Goal: Complete application form: Complete application form

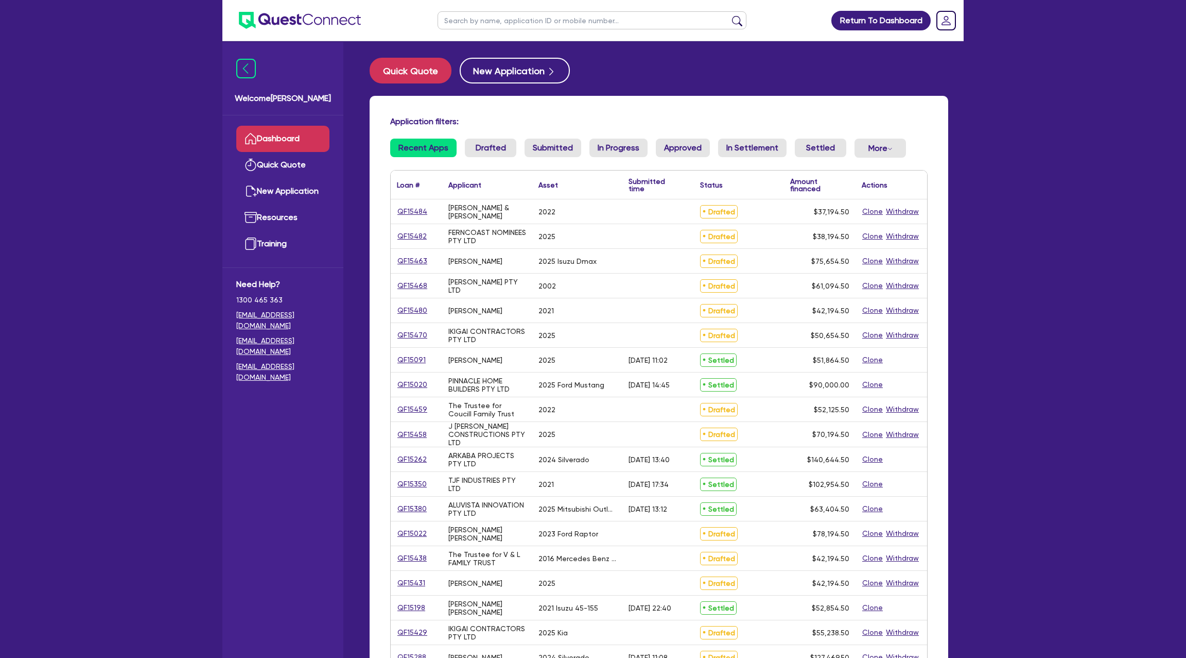
click at [508, 20] on input "text" at bounding box center [592, 20] width 309 height 18
type input "trud"
click at [729, 15] on button "submit" at bounding box center [737, 22] width 16 height 14
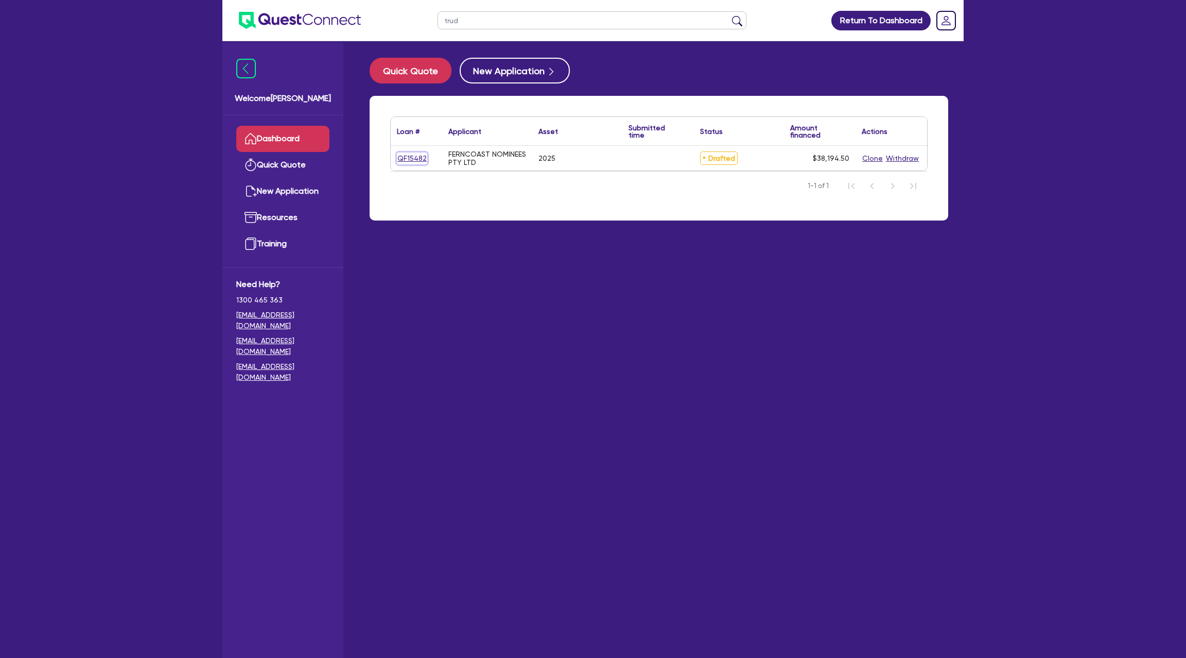
click at [415, 156] on link "QF15482" at bounding box center [412, 158] width 30 height 12
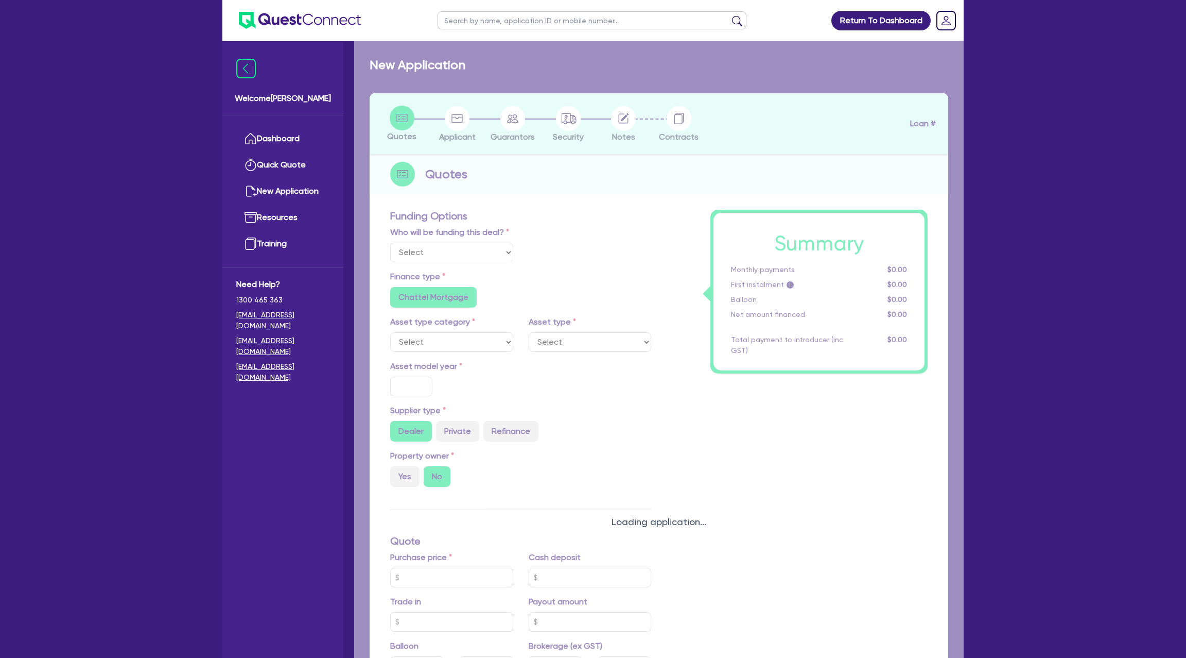
select select "Other"
select select "CARS_AND_LIGHT_TRUCKS"
type input "2025"
radio input "true"
type input "39,000"
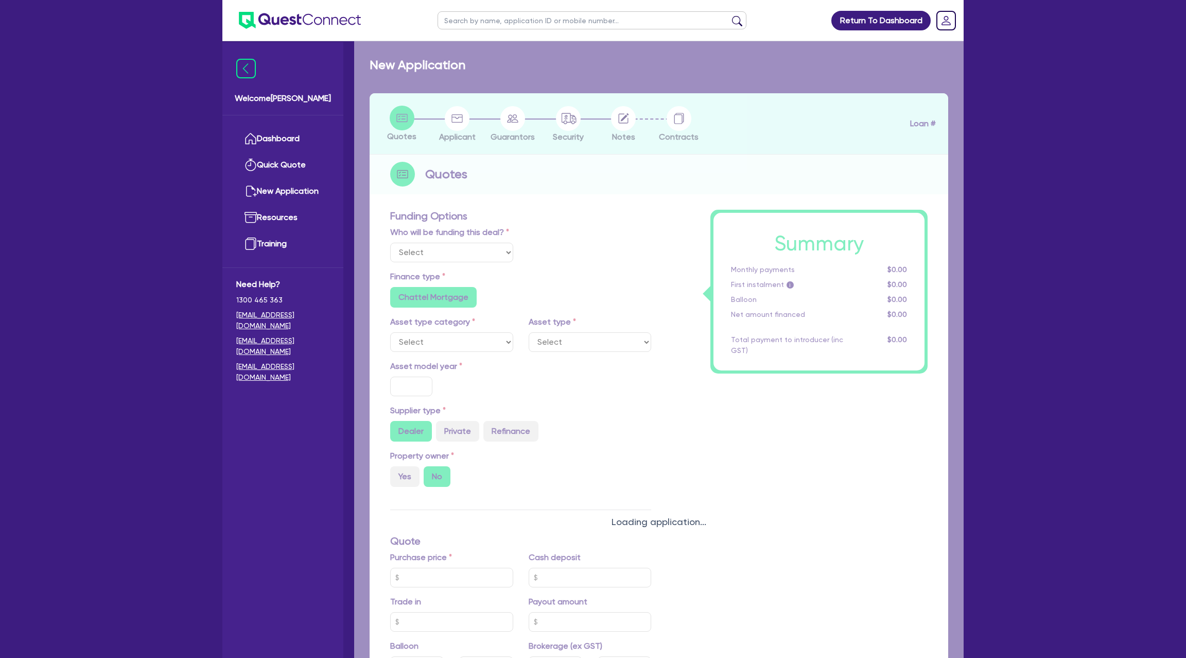
type input "3,000"
type input "6.99"
type input "1,400"
radio input "true"
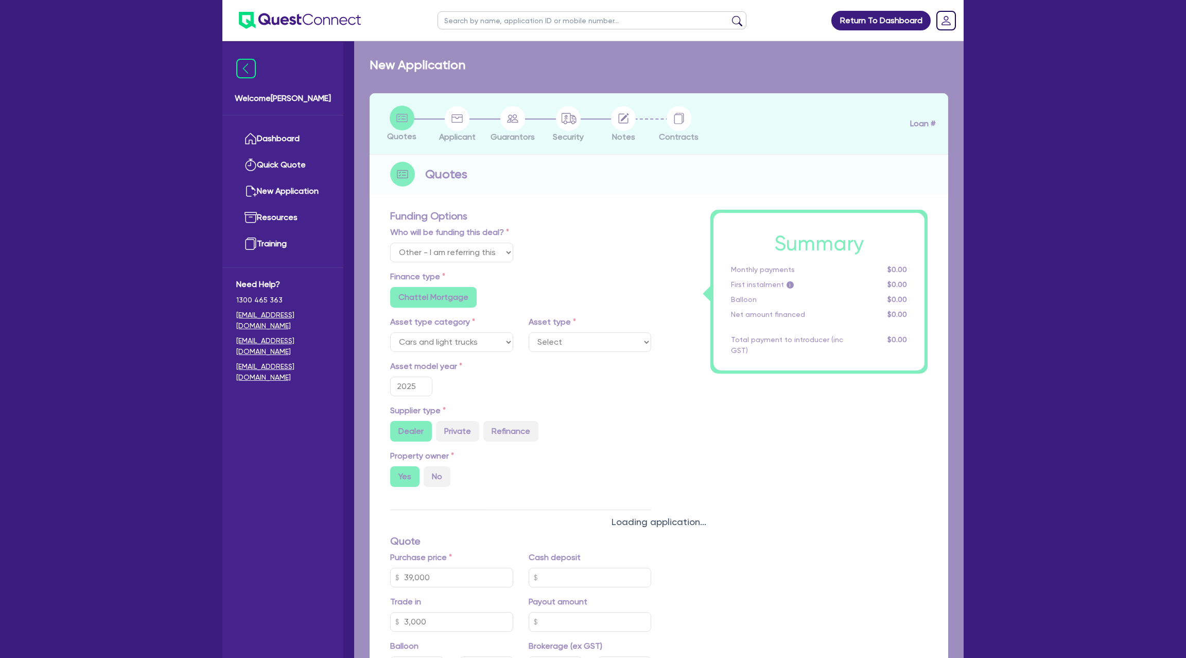
select select "PASSENGER_VEHICLES"
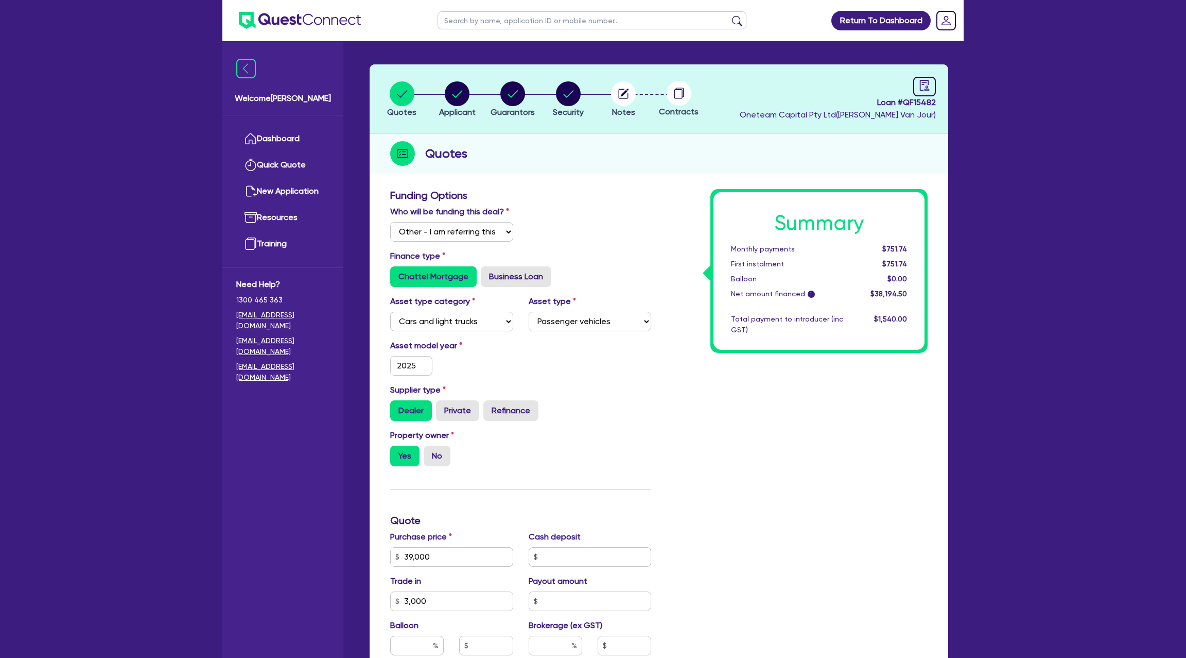
scroll to position [8, 0]
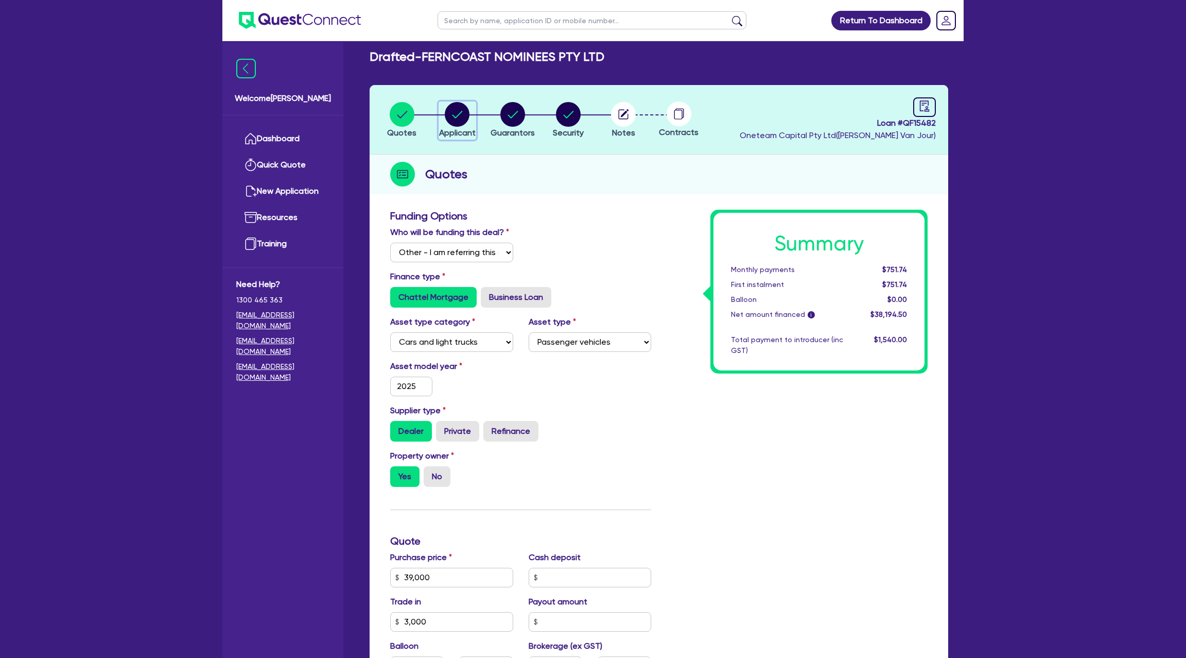
click at [461, 109] on circle "button" at bounding box center [457, 114] width 25 height 25
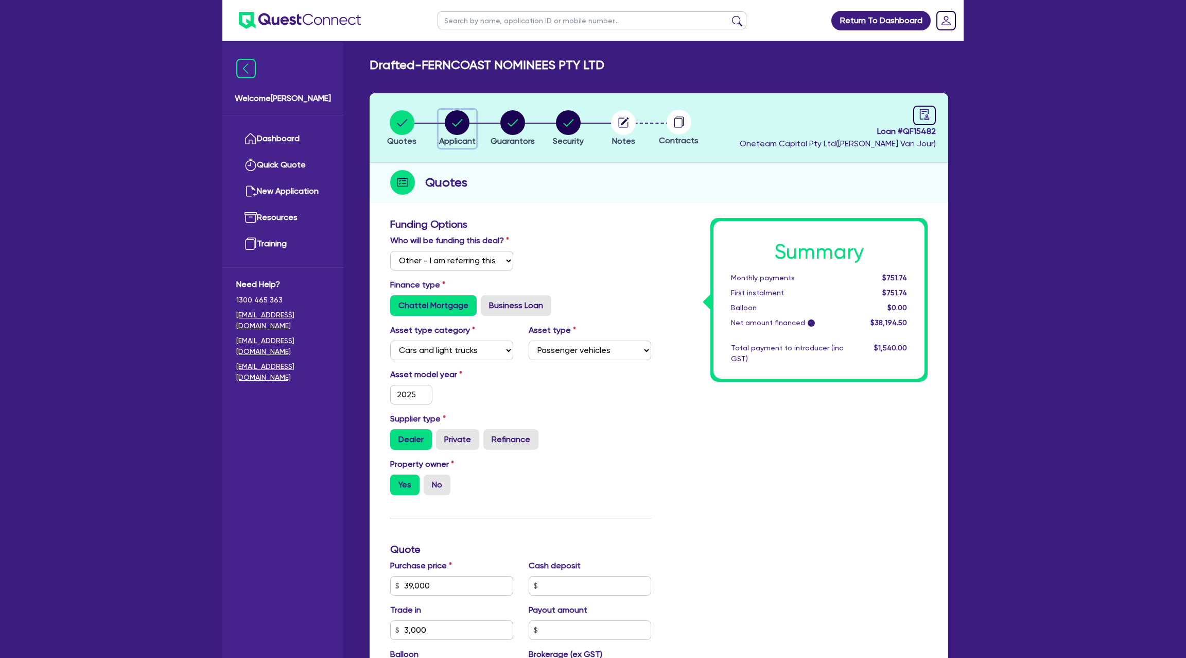
select select "COMPANY"
select select "BUILDING_CONSTRUCTION"
select select "TRADES_SERVICES_CONSUMERS"
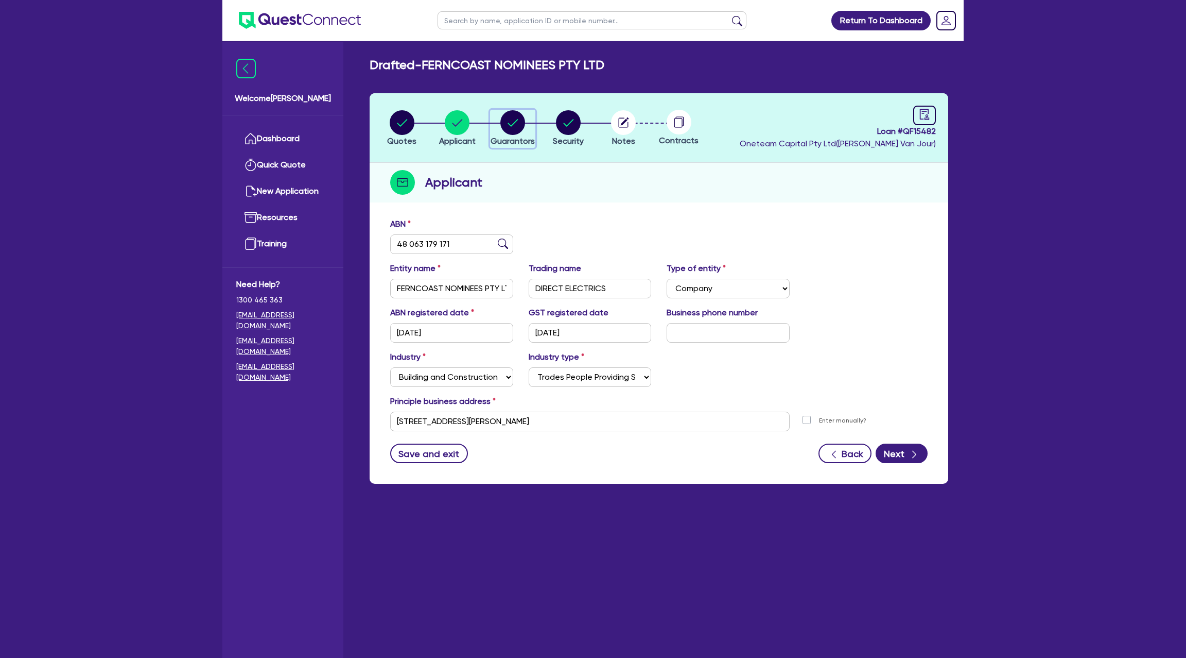
click at [519, 115] on circle "button" at bounding box center [512, 122] width 25 height 25
select select "MR"
select select "MARRIED"
select select "CASH"
select select "PROPERTY"
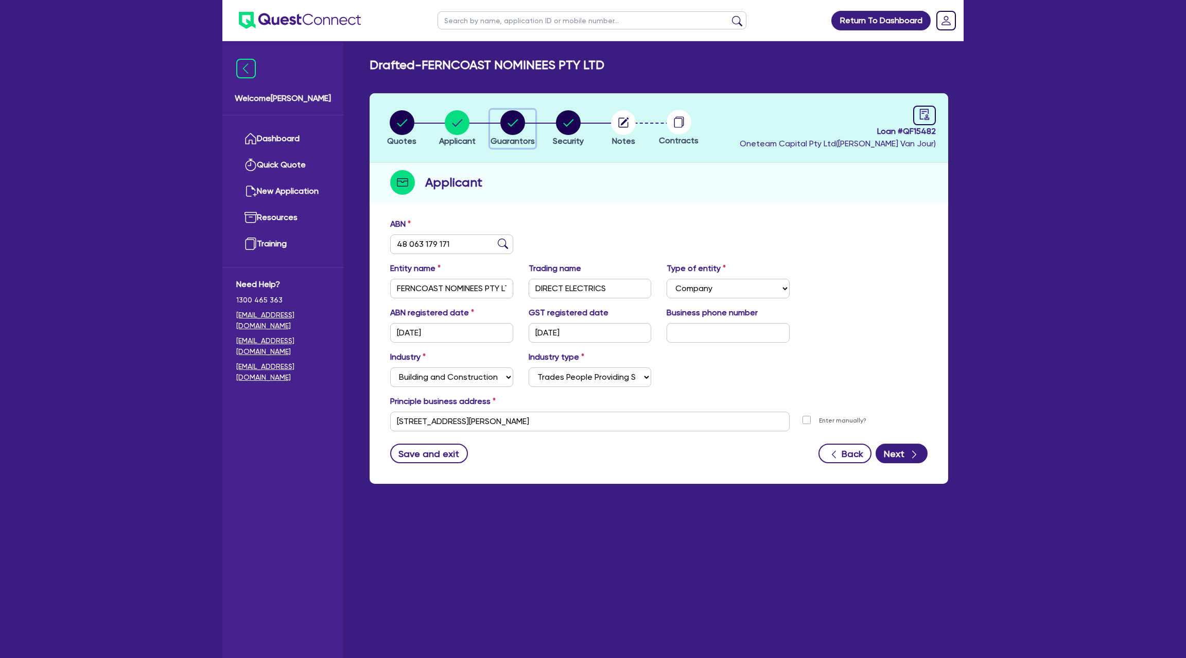
select select "MORTGAGE"
select select "VEHICLE_LOAN"
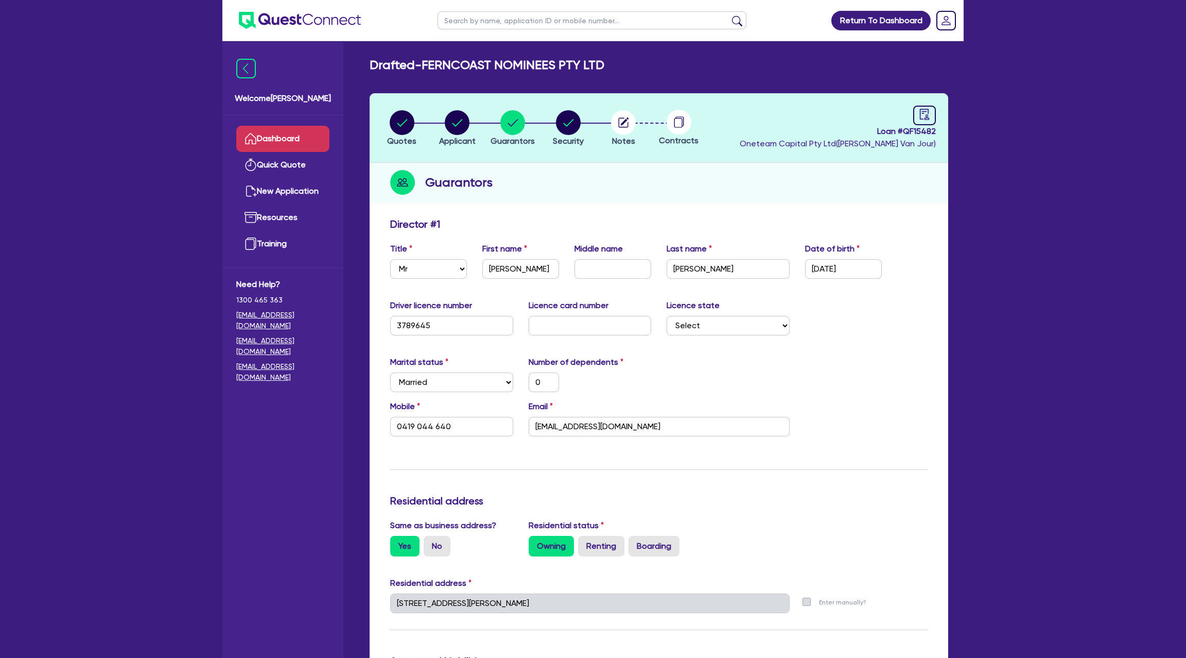
click at [277, 142] on link "Dashboard" at bounding box center [282, 139] width 93 height 26
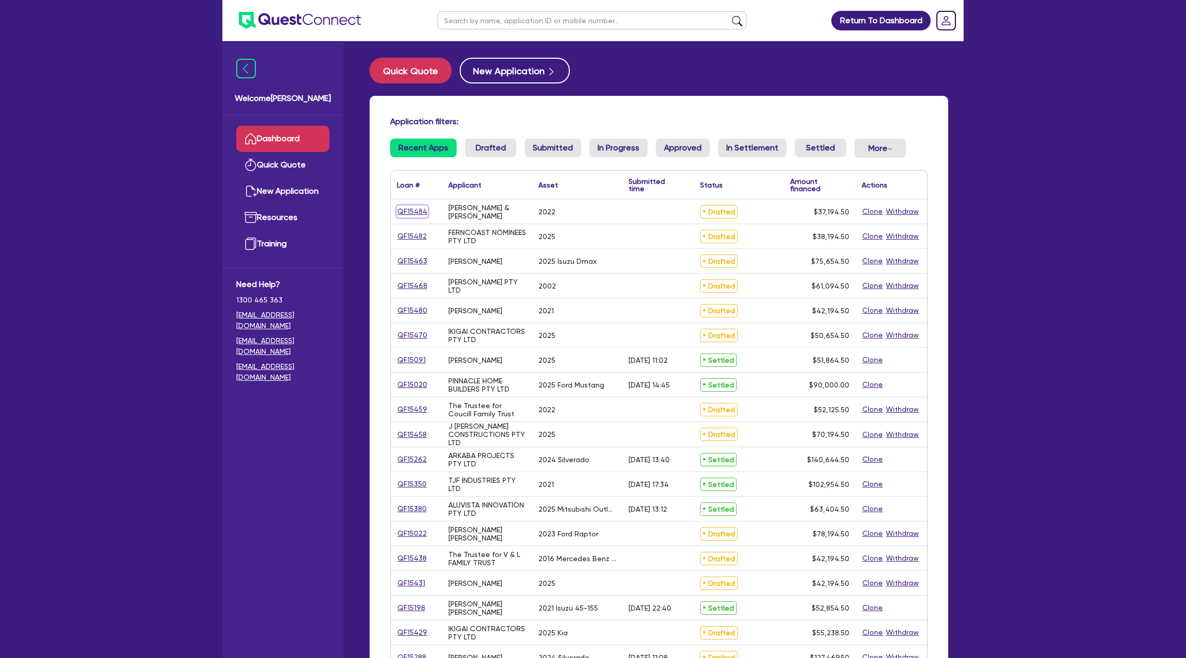
click at [422, 215] on link "QF15484" at bounding box center [412, 211] width 31 height 12
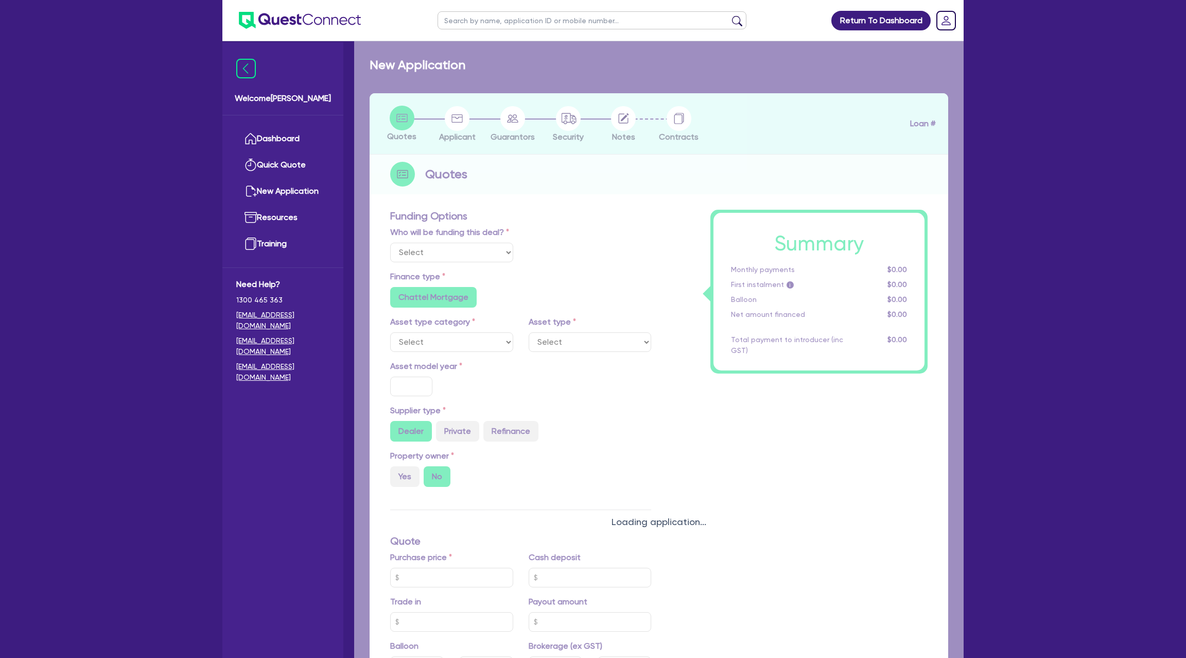
select select "Other"
select select "CARS_AND_LIGHT_TRUCKS"
type input "2022"
radio input "true"
type input "42,000"
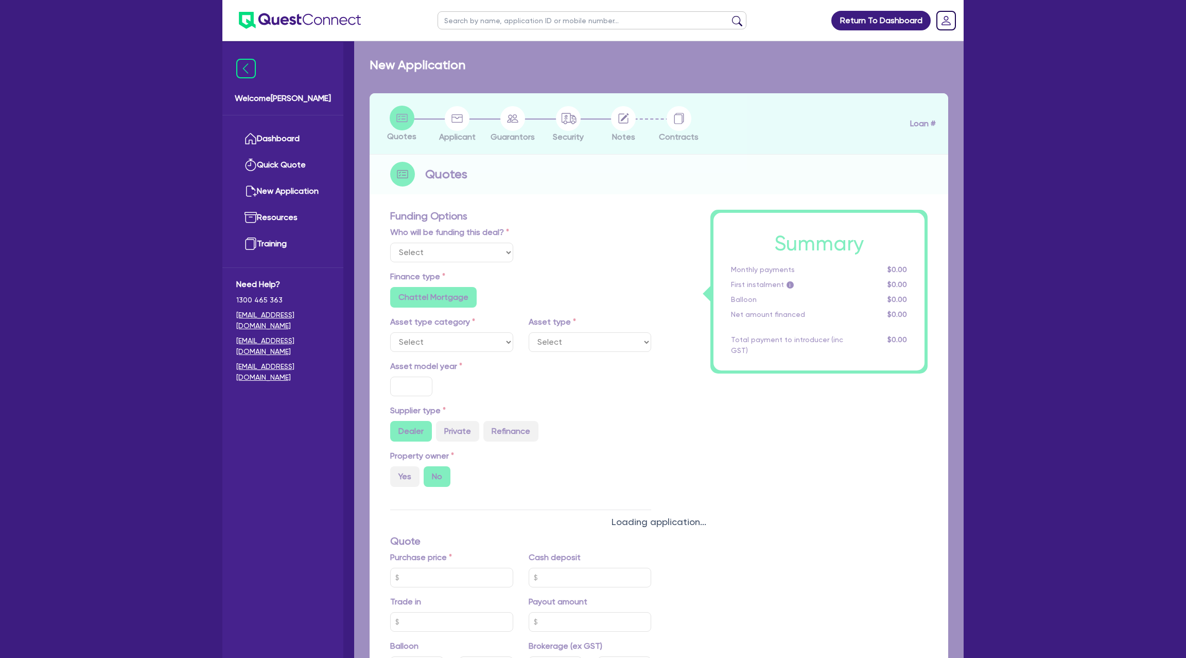
type input "7,000"
radio input "false"
type input "7.99"
radio input "false"
type input "1,400"
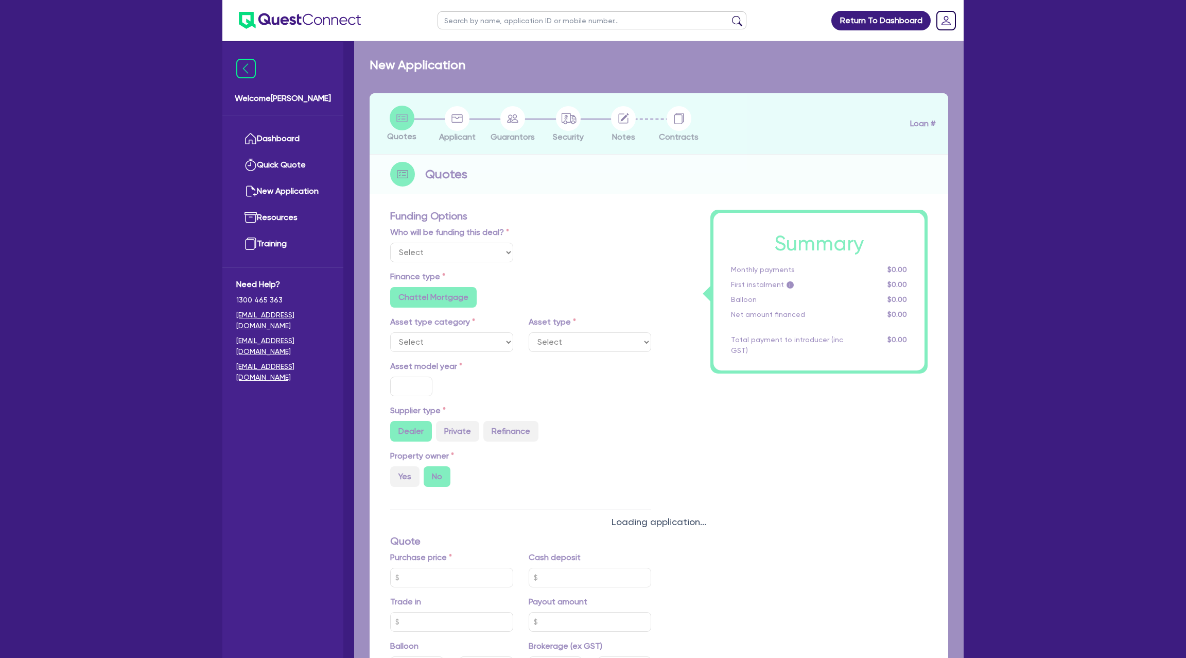
radio input "true"
select select "PASSENGER_VEHICLES"
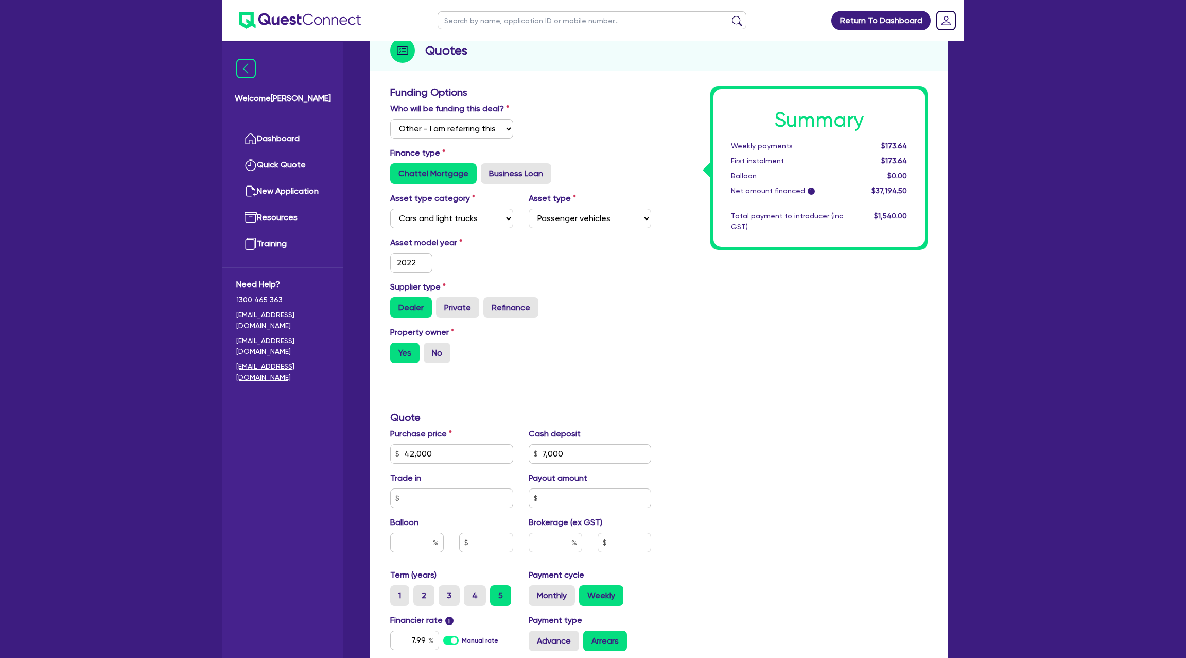
scroll to position [191, 0]
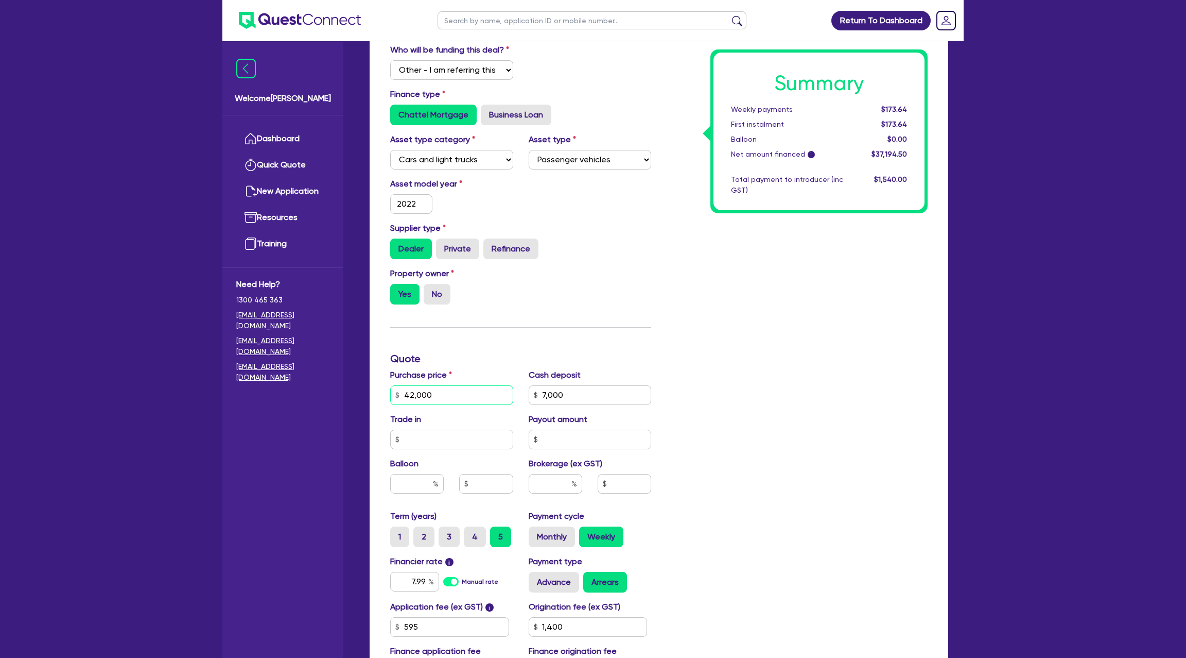
click at [444, 394] on input "42,000" at bounding box center [451, 395] width 123 height 20
type input "4,200"
type input "7,000"
type input "1,400"
type input "420"
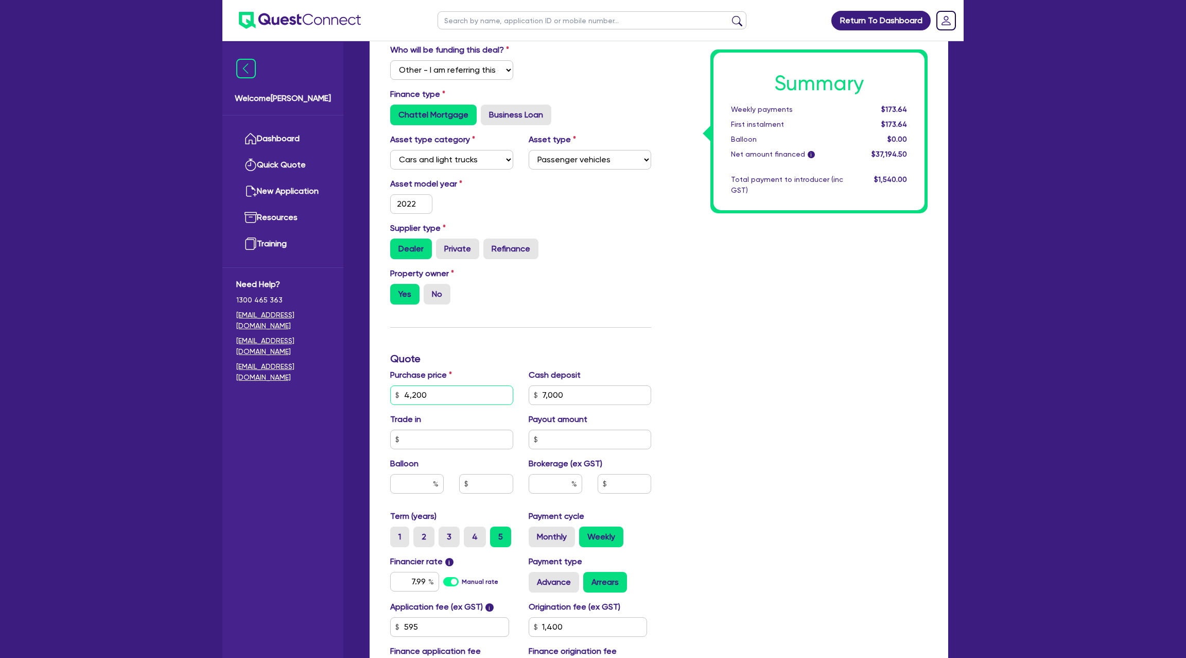
type input "7,000"
type input "1,400"
type input "42"
type input "7,000"
type input "1,400"
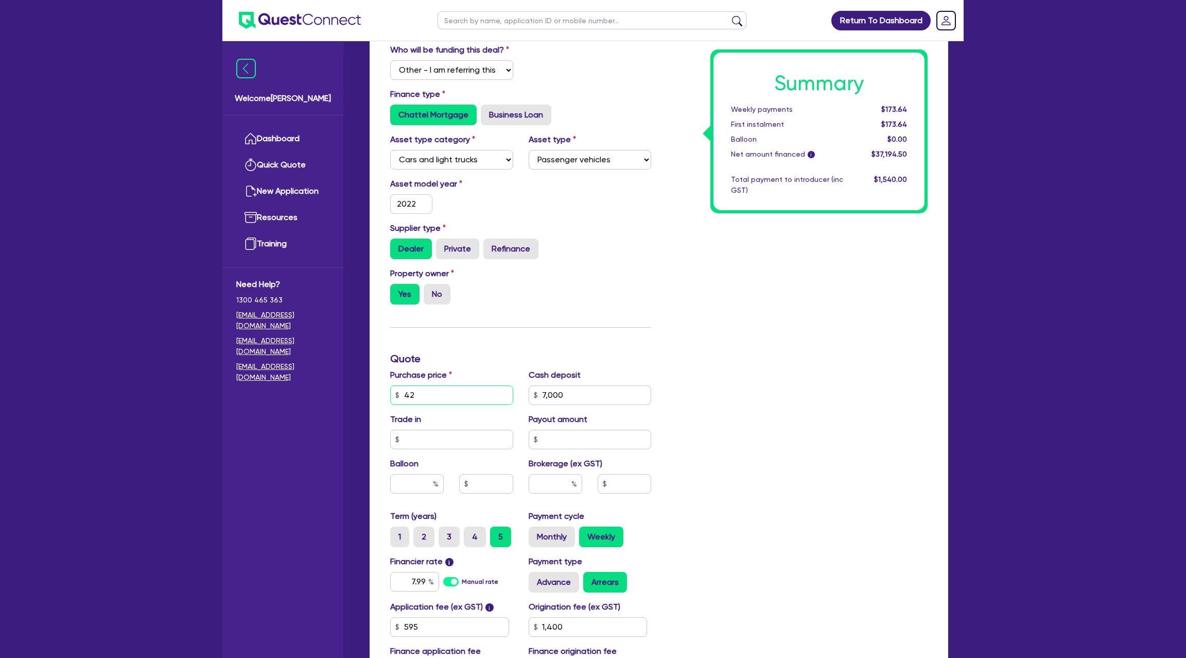
type input "4"
type input "7,000"
type input "1,400"
type input "41"
type input "7,000"
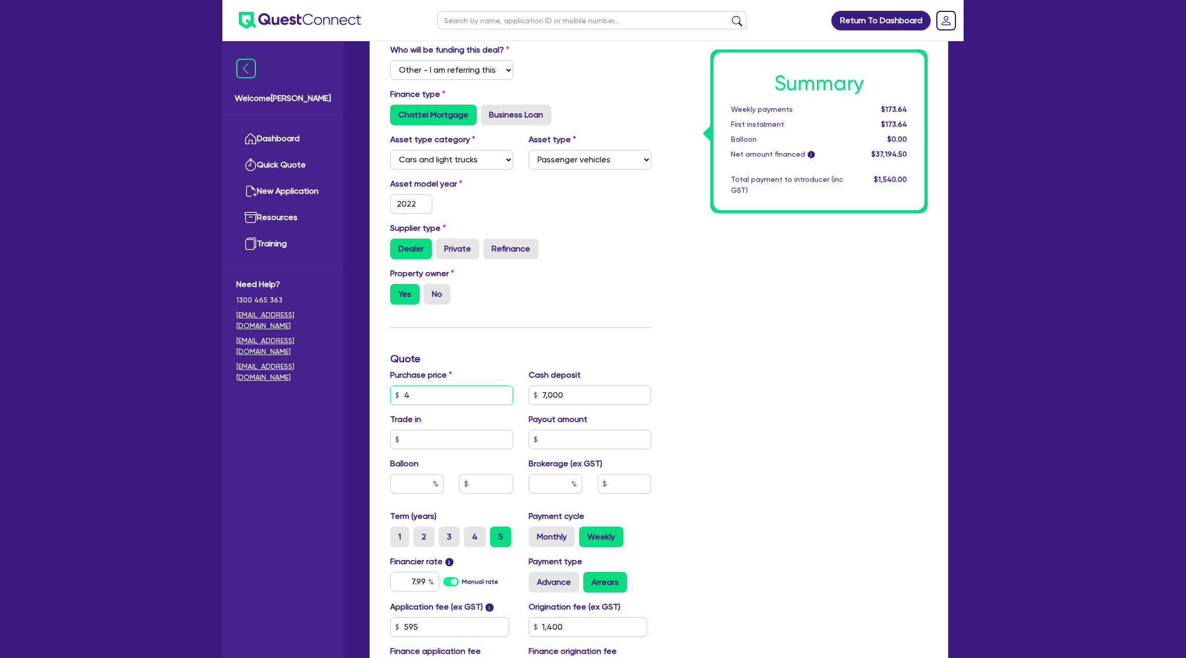
type input "1,400"
type input "419"
type input "7,000"
type input "1,400"
type input "4,199"
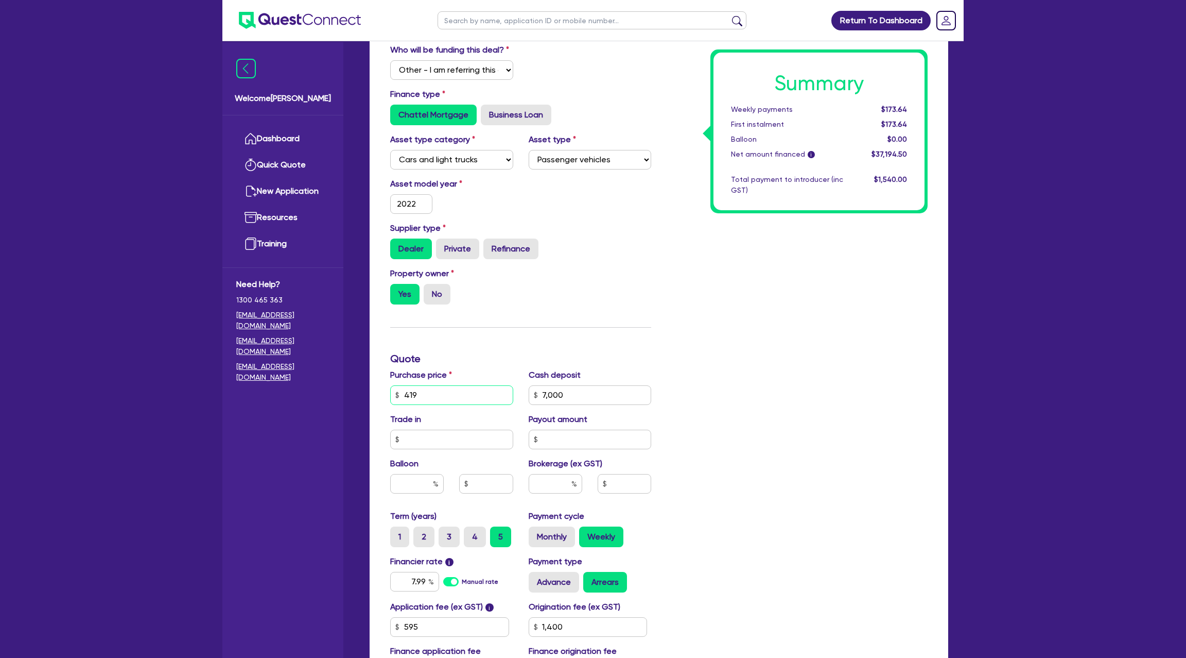
type input "7,000"
type input "1,400"
type input "41,990"
type input "7,000"
type input "1,400"
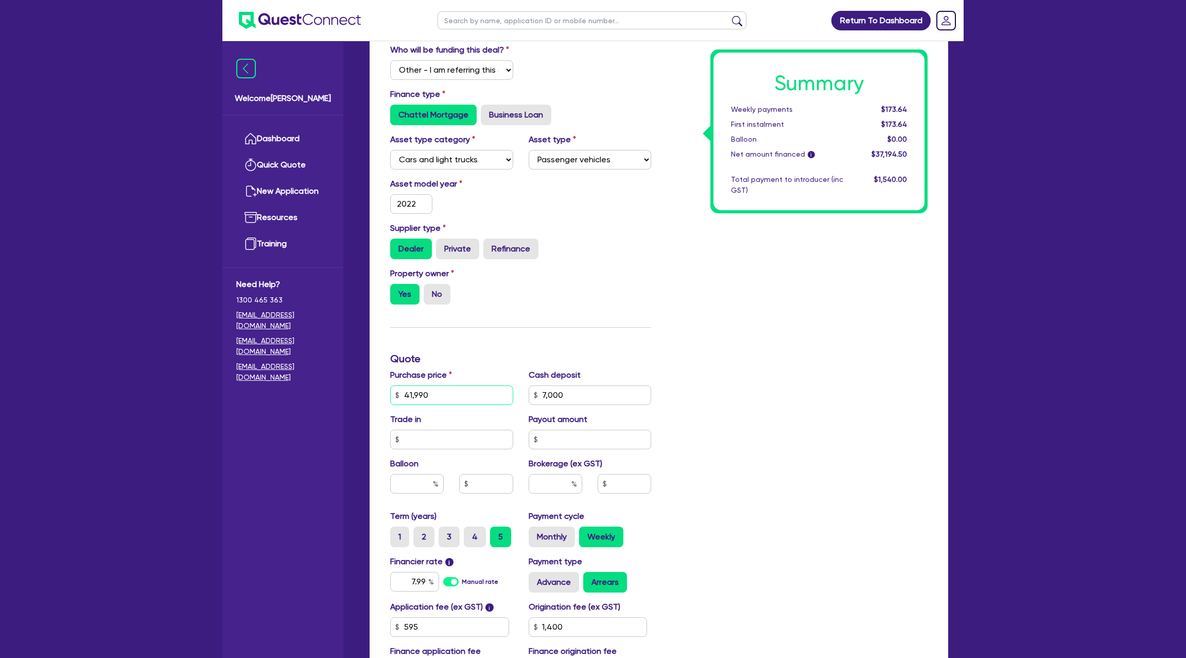
type input "41,990"
type input "7,000"
type input "1,400"
click at [793, 270] on div "Summary Weekly payments $173.64 First instalment $173.64 Balloon $0.00 Net amou…" at bounding box center [797, 358] width 277 height 663
type input "7,000"
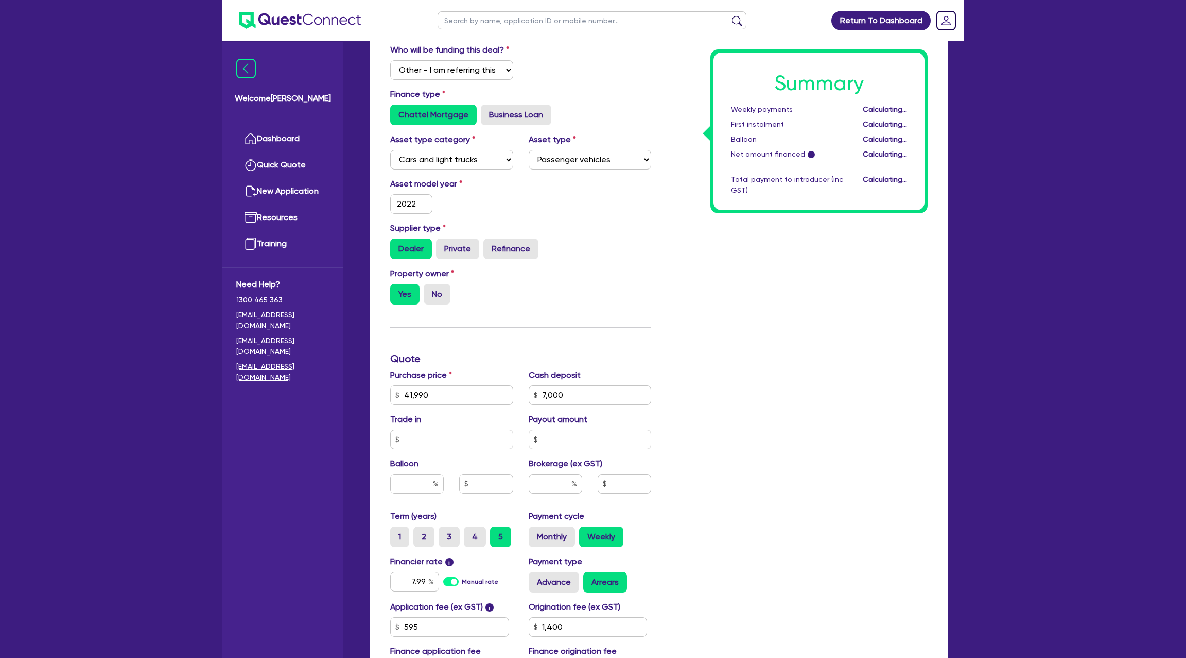
type input "1,400"
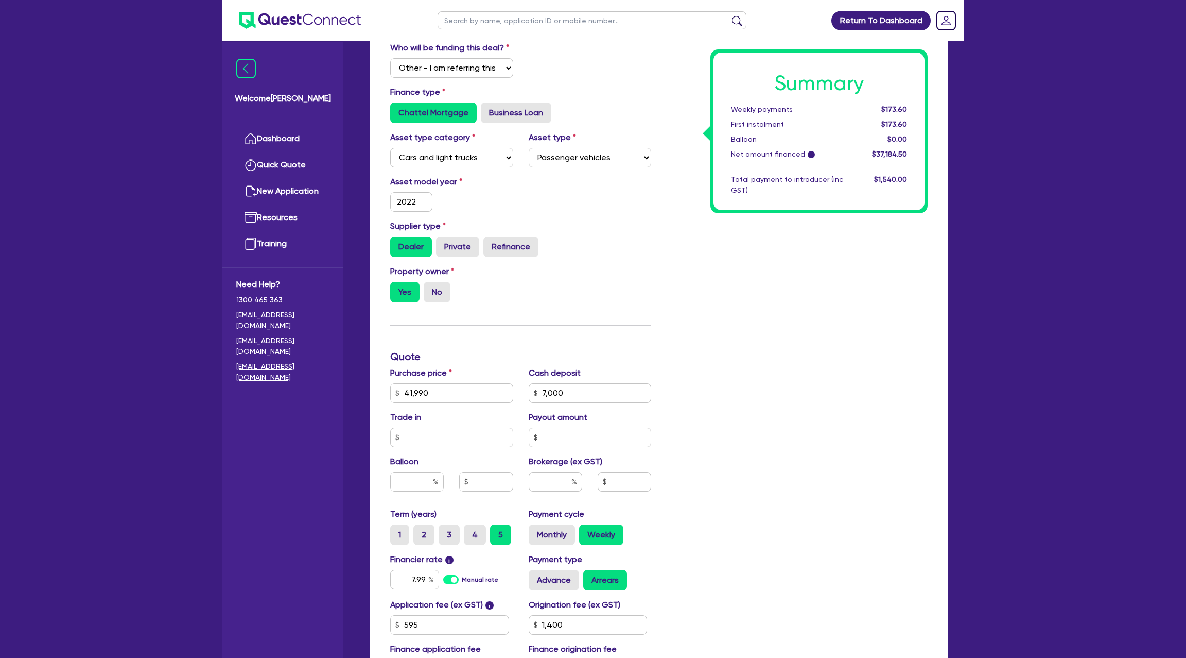
scroll to position [198, 0]
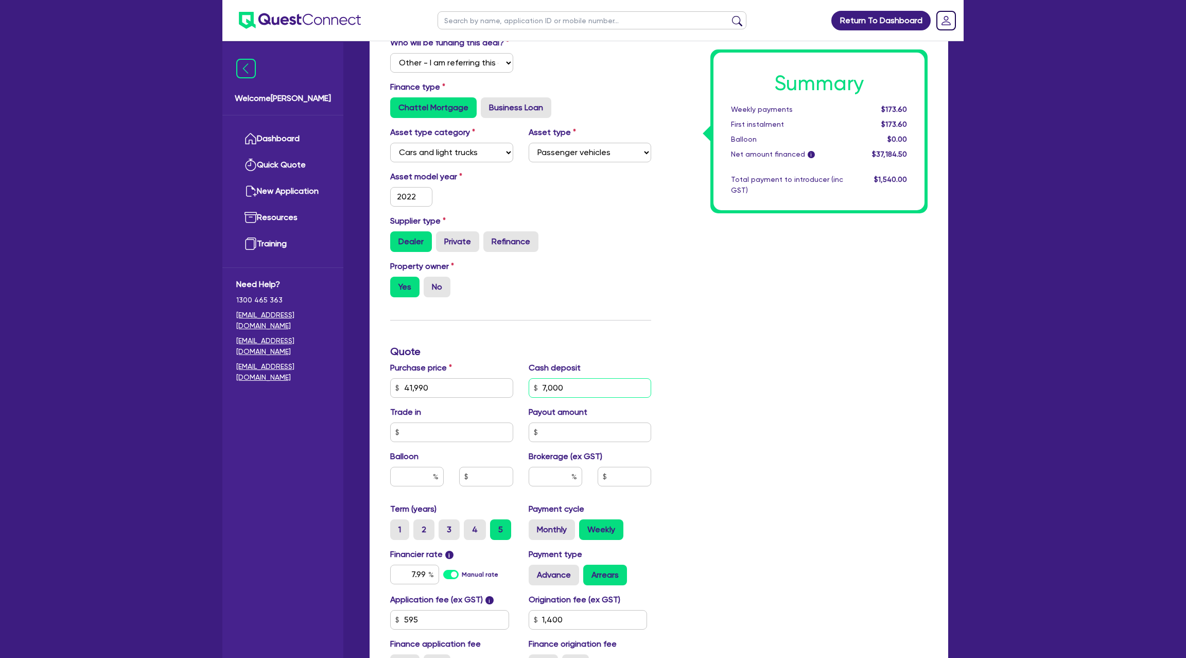
drag, startPoint x: 567, startPoint y: 385, endPoint x: 541, endPoint y: 385, distance: 26.8
click at [541, 385] on input "7,000" at bounding box center [590, 388] width 123 height 20
type input "1,400"
type input "0"
type input "1,400"
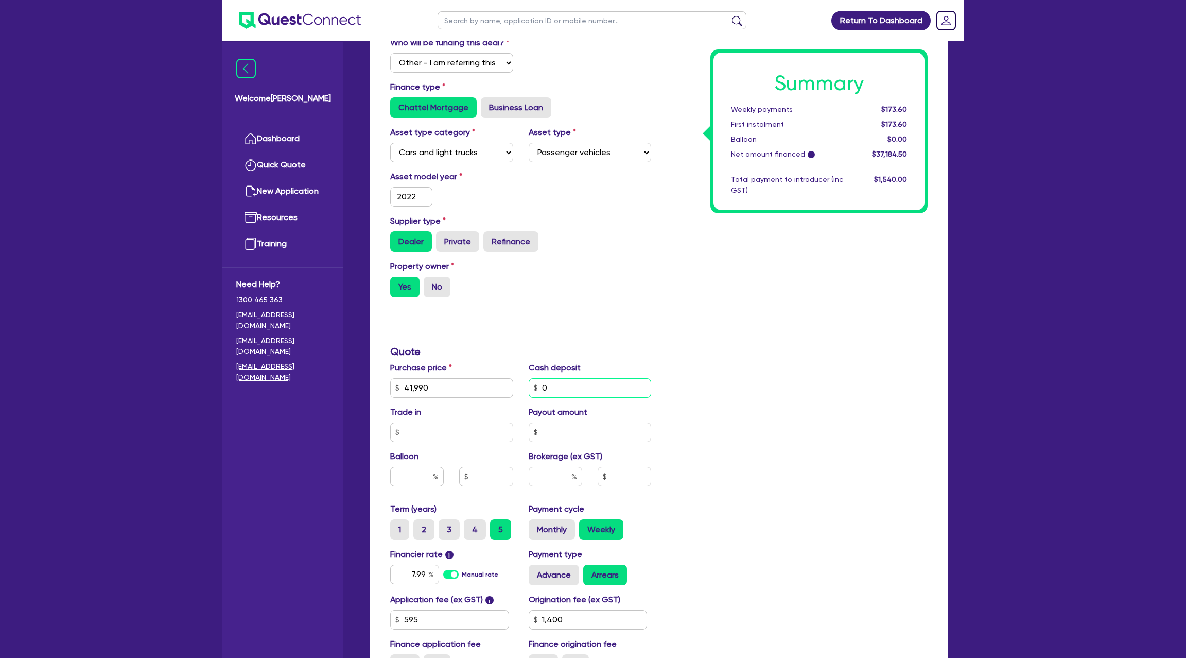
type input "0."
type input "1,400"
type input "0.0"
type input "1,400"
type input "0.00"
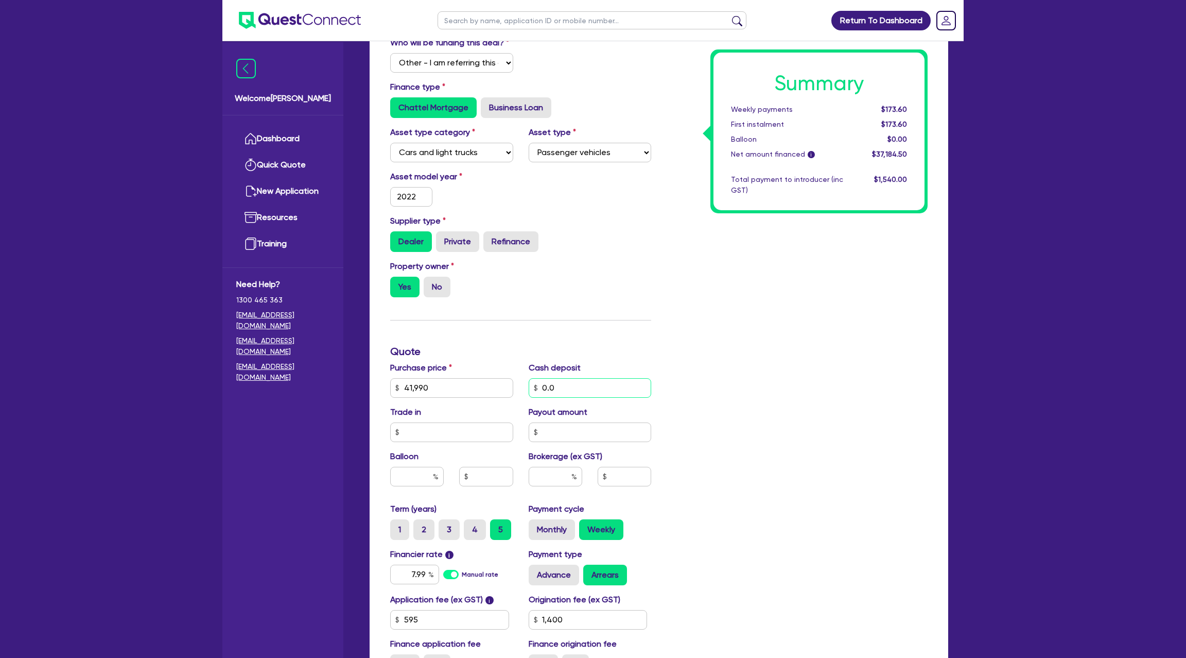
type input "1,400"
type input "0.00"
click at [740, 484] on div "Summary Weekly payments $173.60 First instalment $173.60 Balloon $0.00 Net amou…" at bounding box center [797, 351] width 277 height 663
type input "1,400"
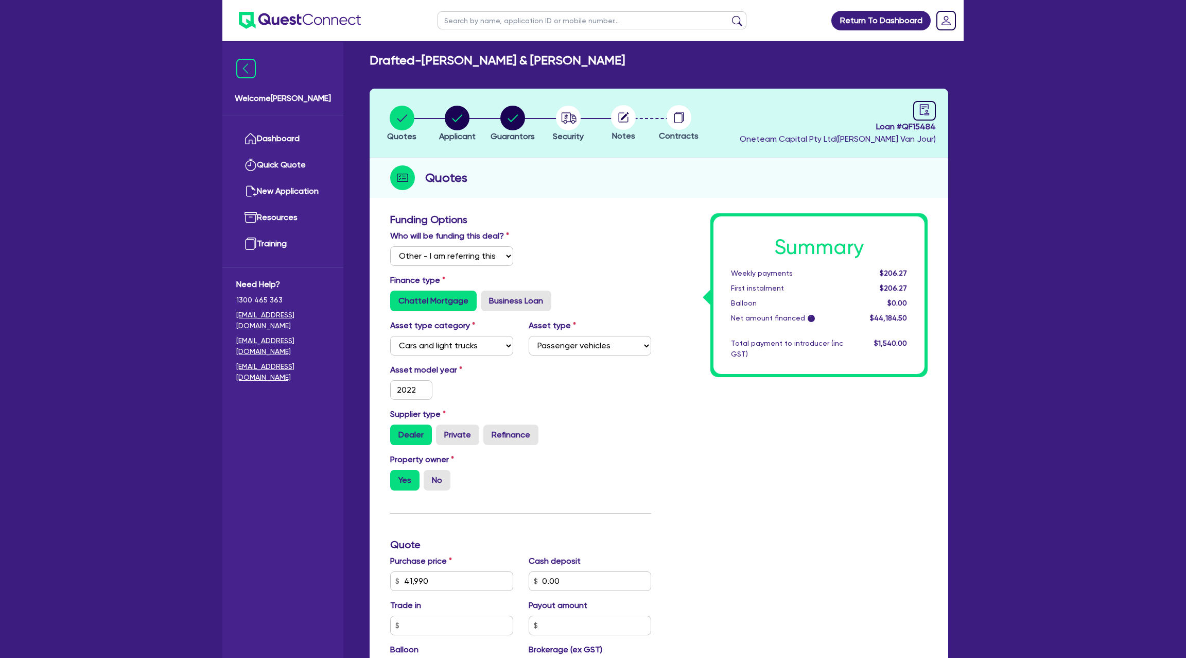
scroll to position [0, 0]
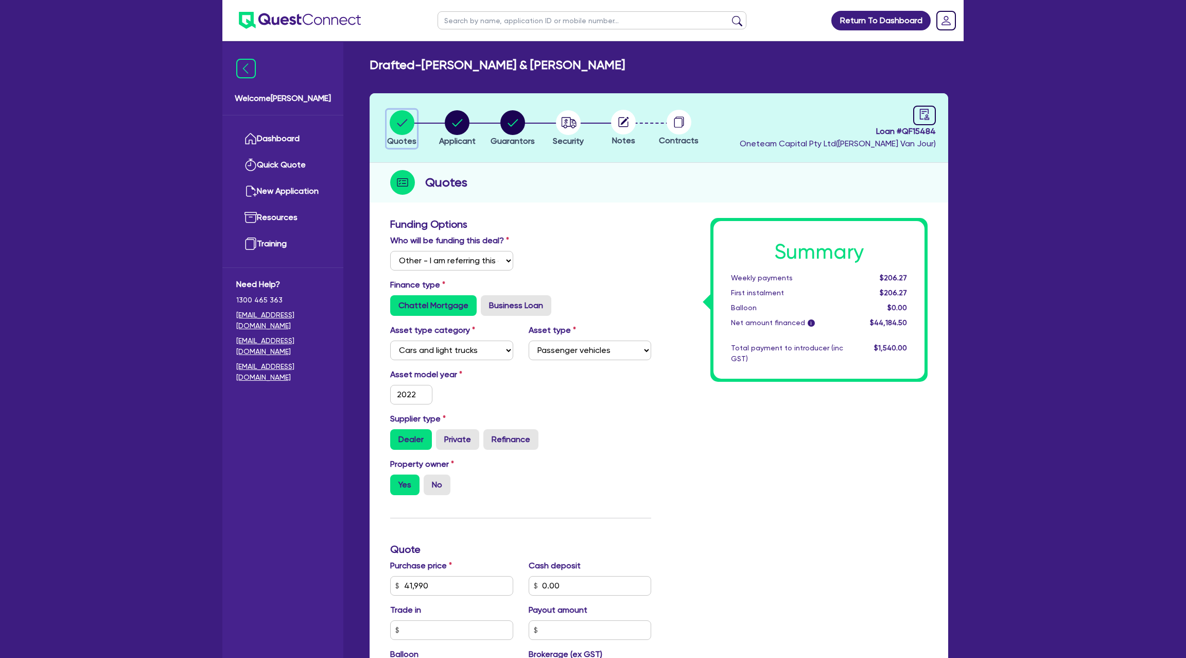
click at [407, 121] on circle "button" at bounding box center [402, 122] width 25 height 25
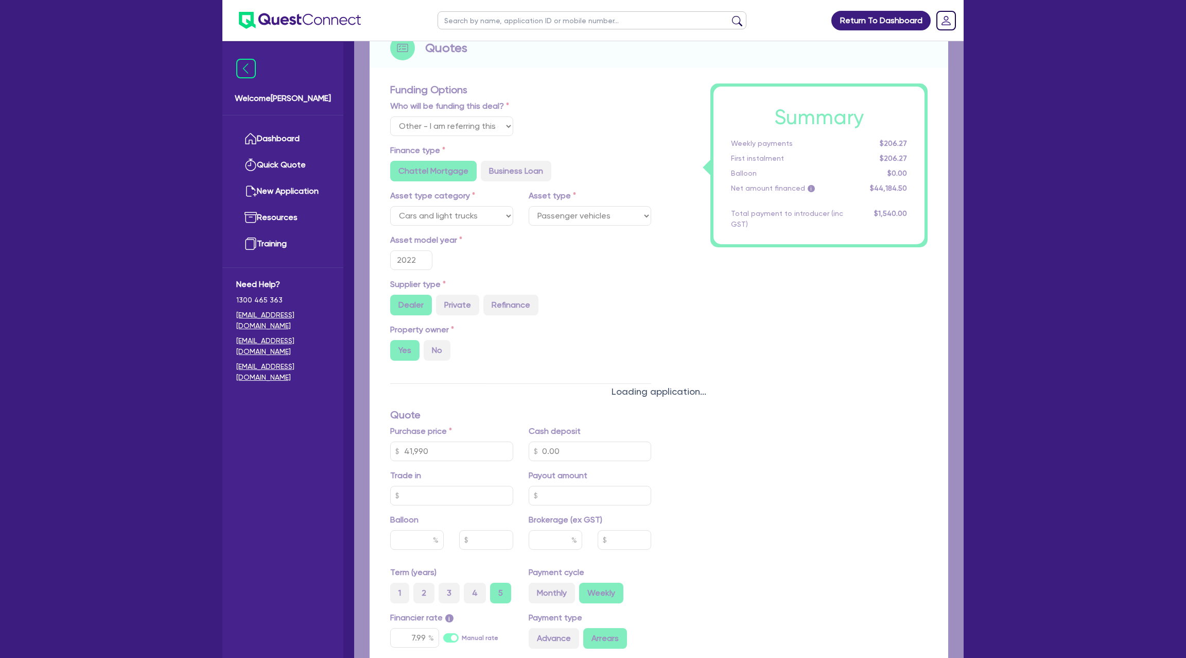
type input "41,990"
type input "1,400"
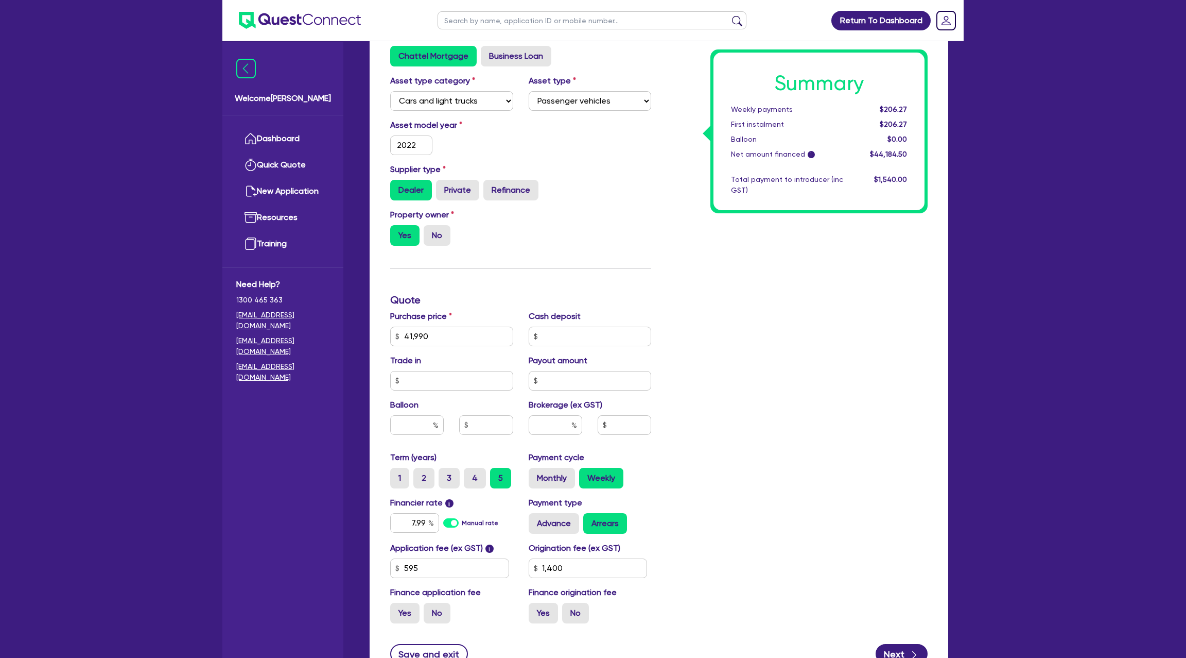
scroll to position [278, 0]
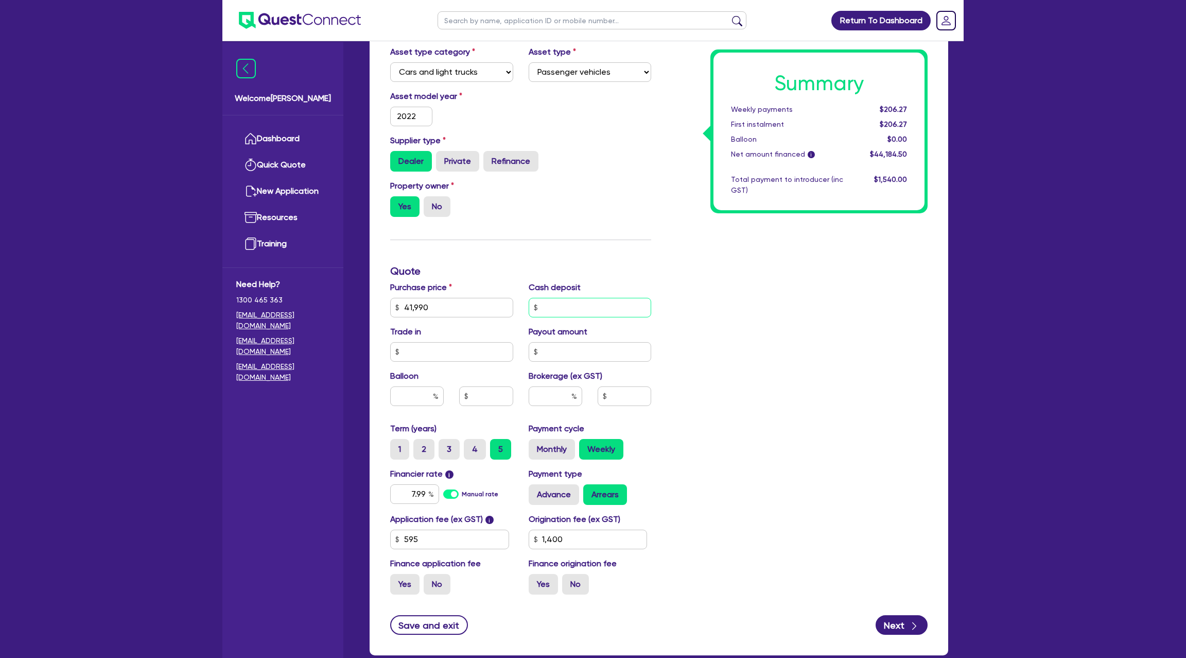
click at [562, 314] on input "text" at bounding box center [590, 308] width 123 height 20
type input "41,990"
type input "1,400"
type input "41,990"
type input "1,400"
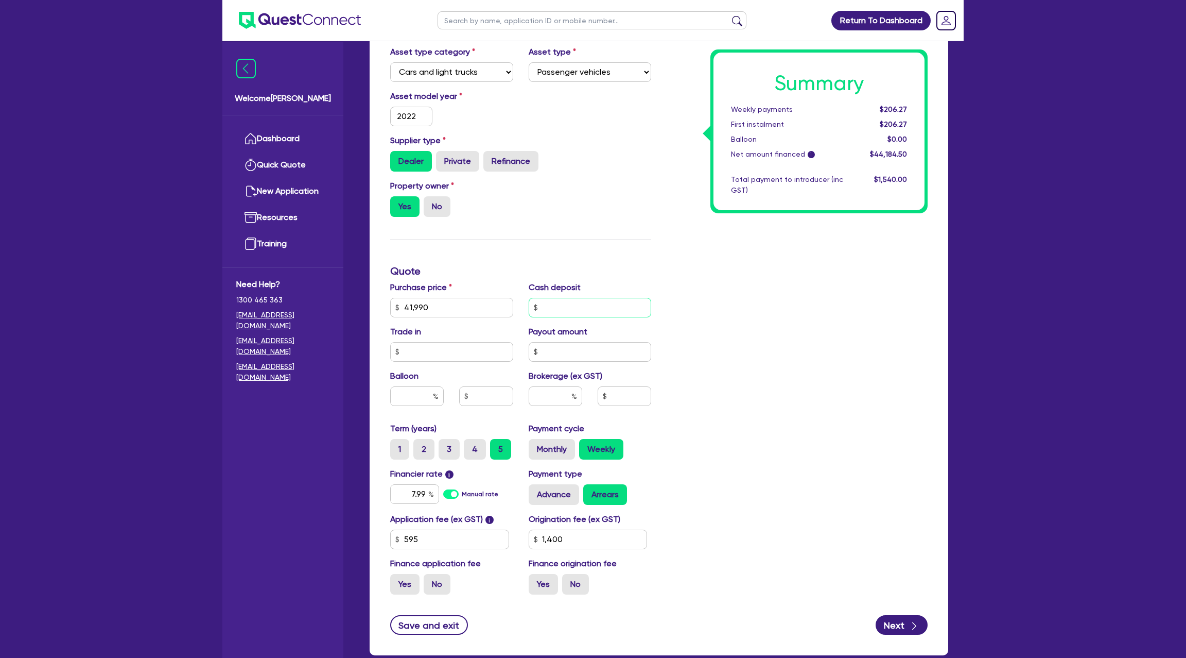
scroll to position [0, 0]
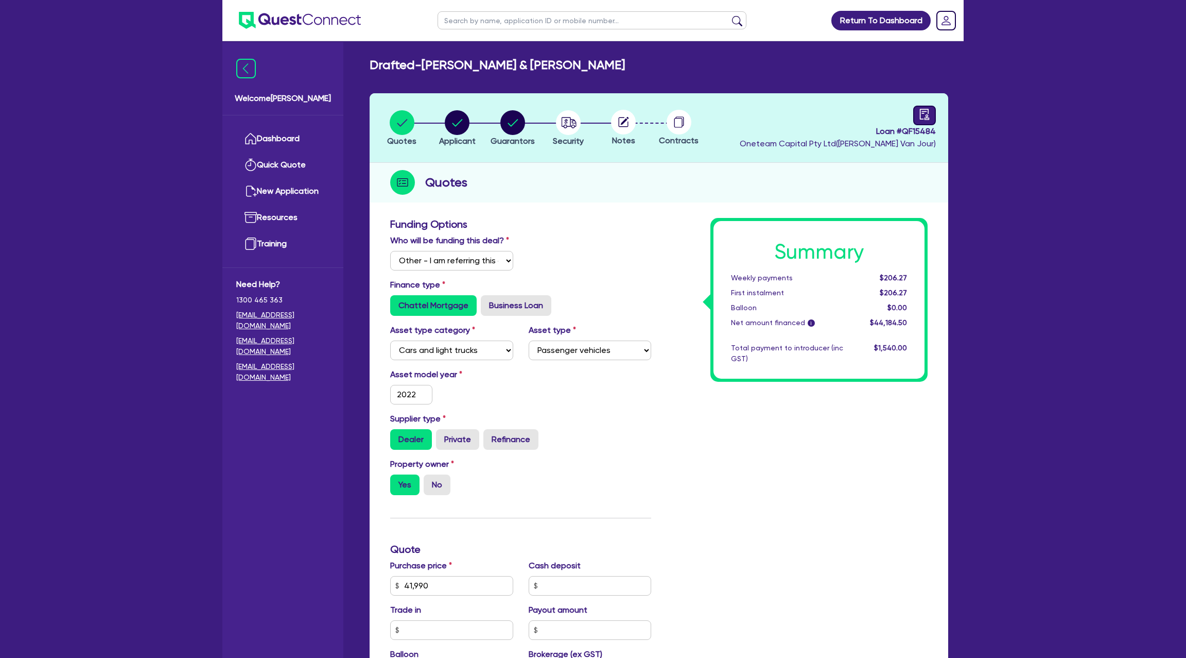
click at [922, 121] on div at bounding box center [924, 116] width 23 height 20
select select "DRAFTED_NEW"
select select "Other"
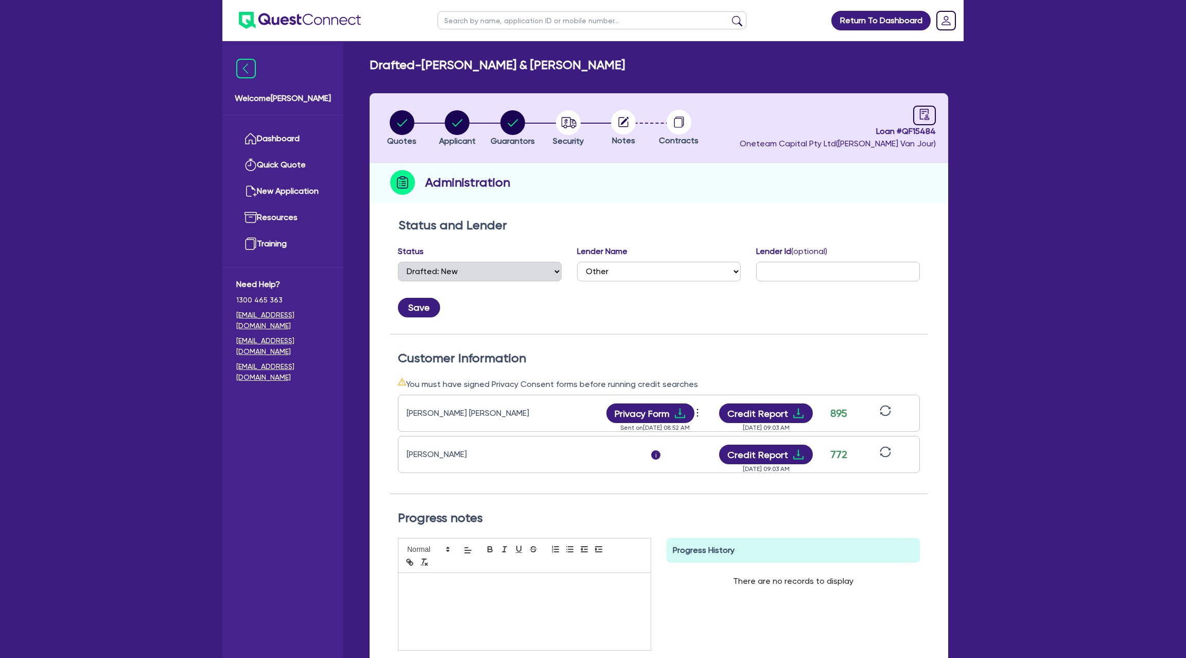
click at [450, 105] on header "Quotes Applicant [GEOGRAPHIC_DATA] Security Notes Contracts Loan # QF15484 Onet…" at bounding box center [659, 128] width 579 height 70
click at [452, 116] on circle "button" at bounding box center [457, 122] width 25 height 25
select select "PARTNERSHIP"
select select "BUILDING_CONSTRUCTION"
select select "BUSINESSES_LARGE_CONSTRUCTION_PROJECTS"
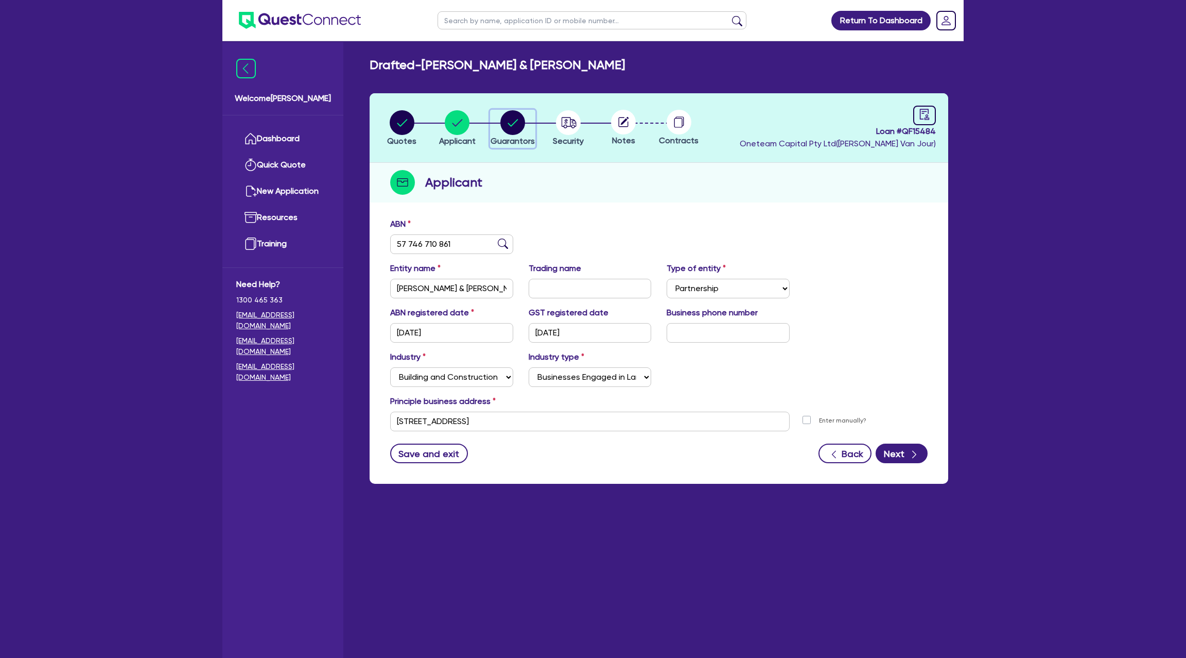
click at [504, 115] on circle "button" at bounding box center [512, 122] width 25 height 25
select select "MR"
select select "VIC"
select select "MARRIED"
select select "PROPERTY"
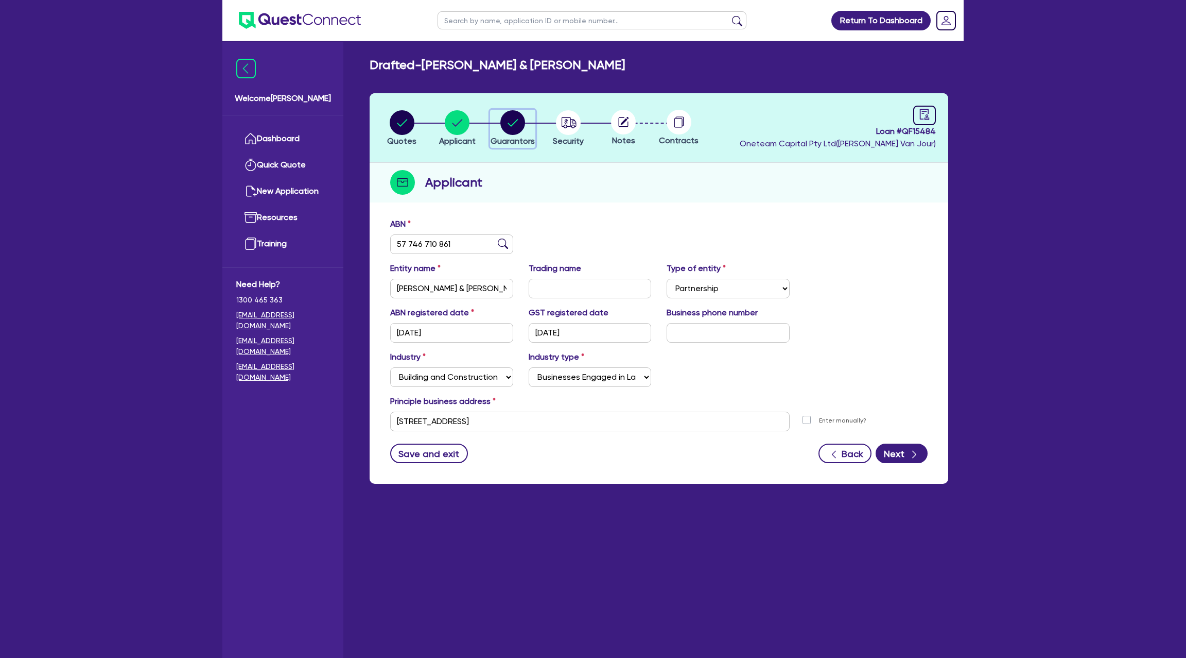
select select "CASH"
select select "MORTGAGE"
select select "TRUCK_LOAN"
select select "MRS"
select select "VIC"
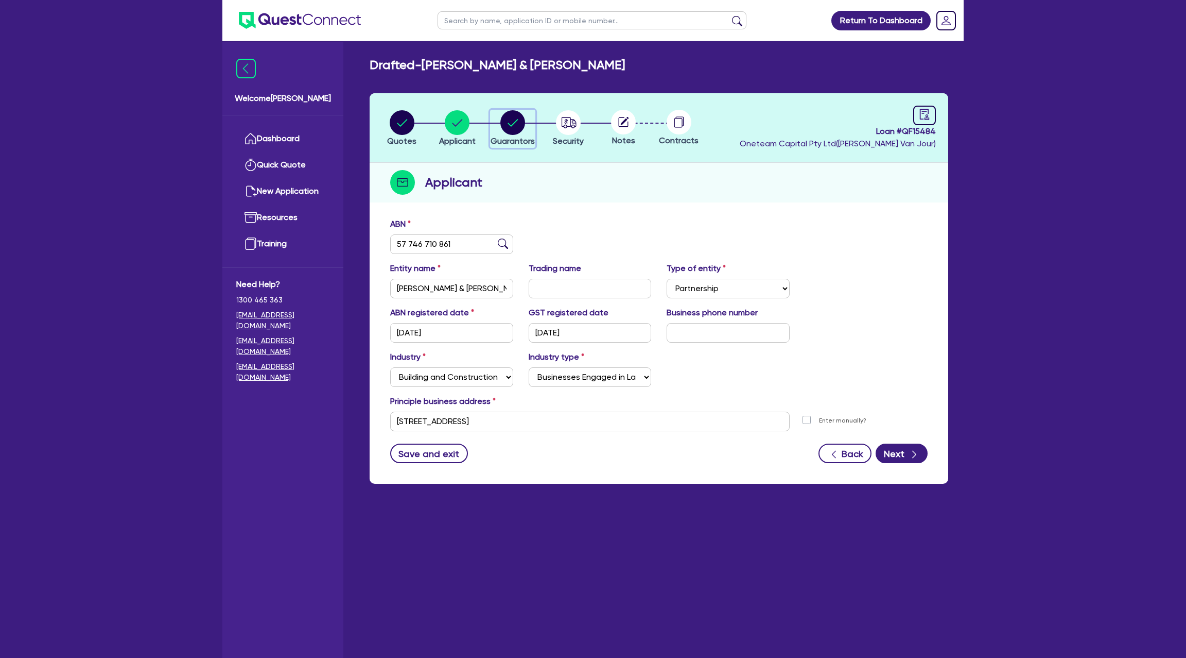
select select "MARRIED"
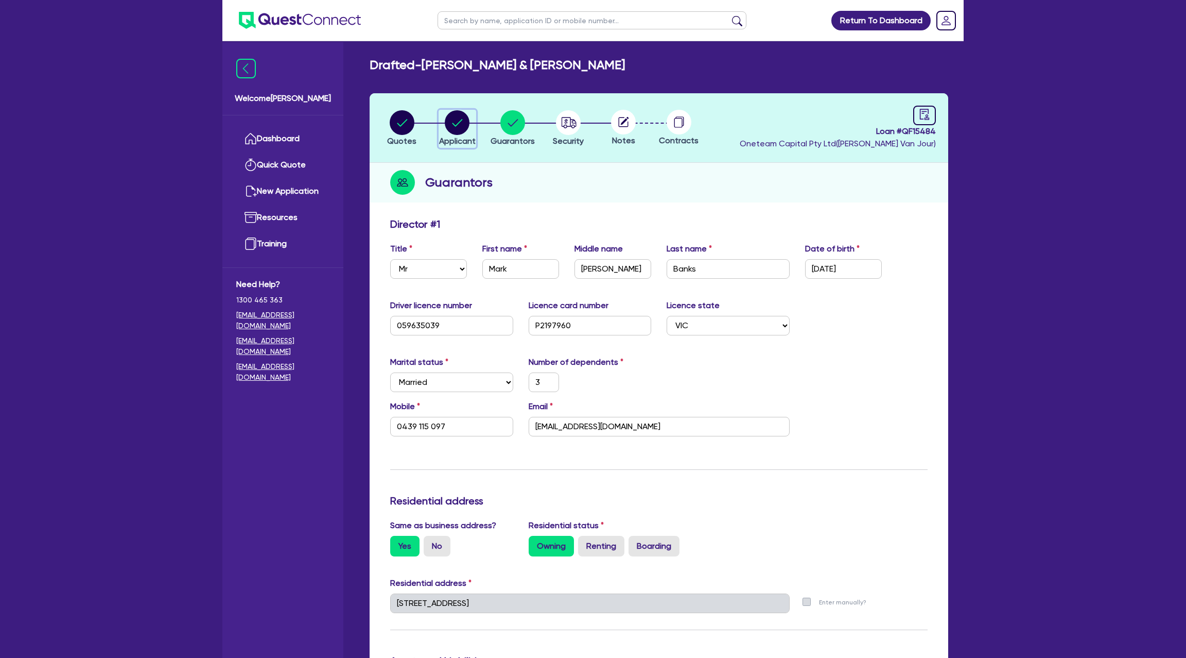
click at [455, 122] on circle "button" at bounding box center [457, 122] width 25 height 25
select select "PARTNERSHIP"
select select "BUILDING_CONSTRUCTION"
select select "BUSINESSES_LARGE_CONSTRUCTION_PROJECTS"
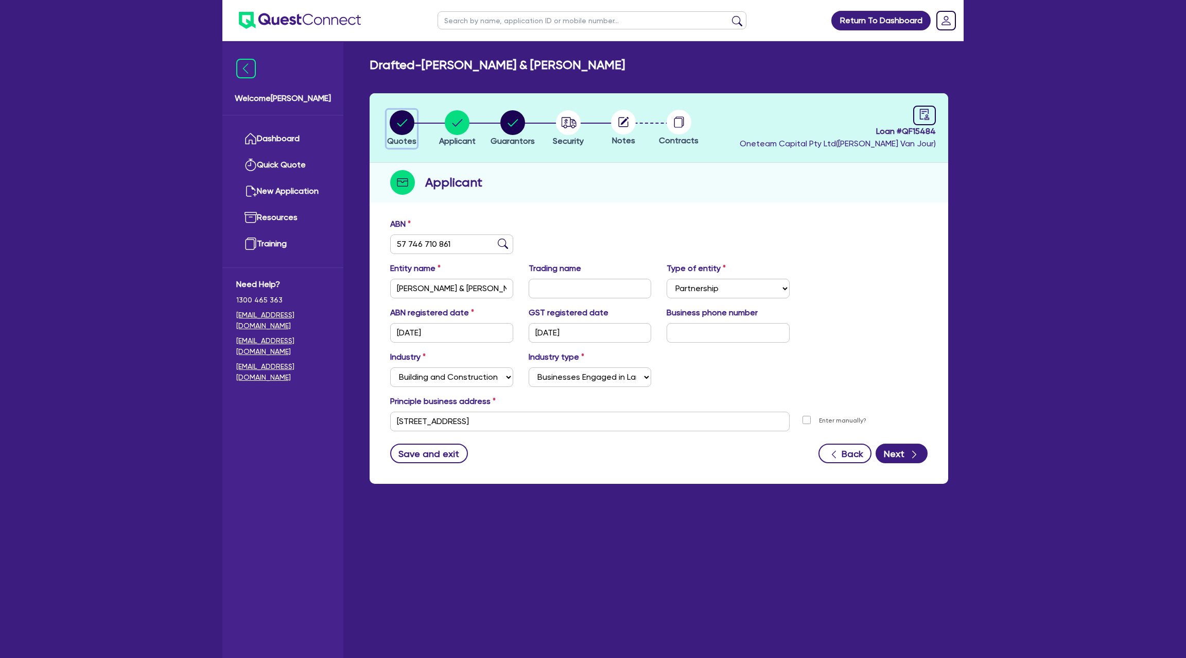
click at [410, 113] on icon "button" at bounding box center [402, 122] width 25 height 25
select select "Other"
select select "CARS_AND_LIGHT_TRUCKS"
select select "PASSENGER_VEHICLES"
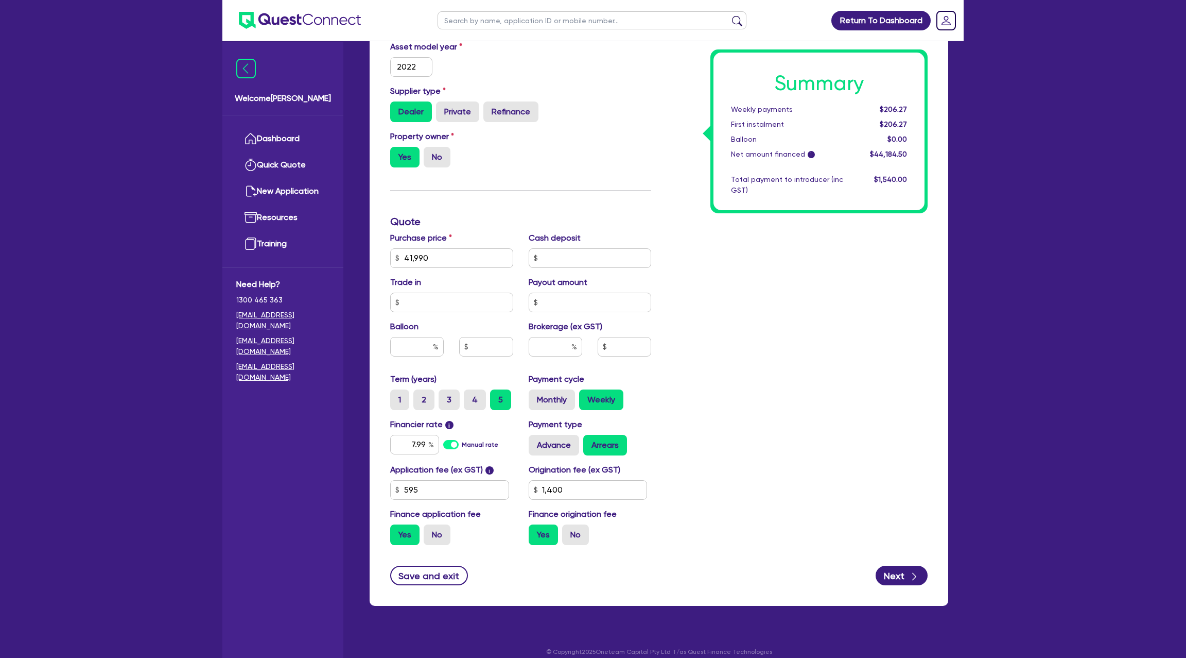
scroll to position [337, 0]
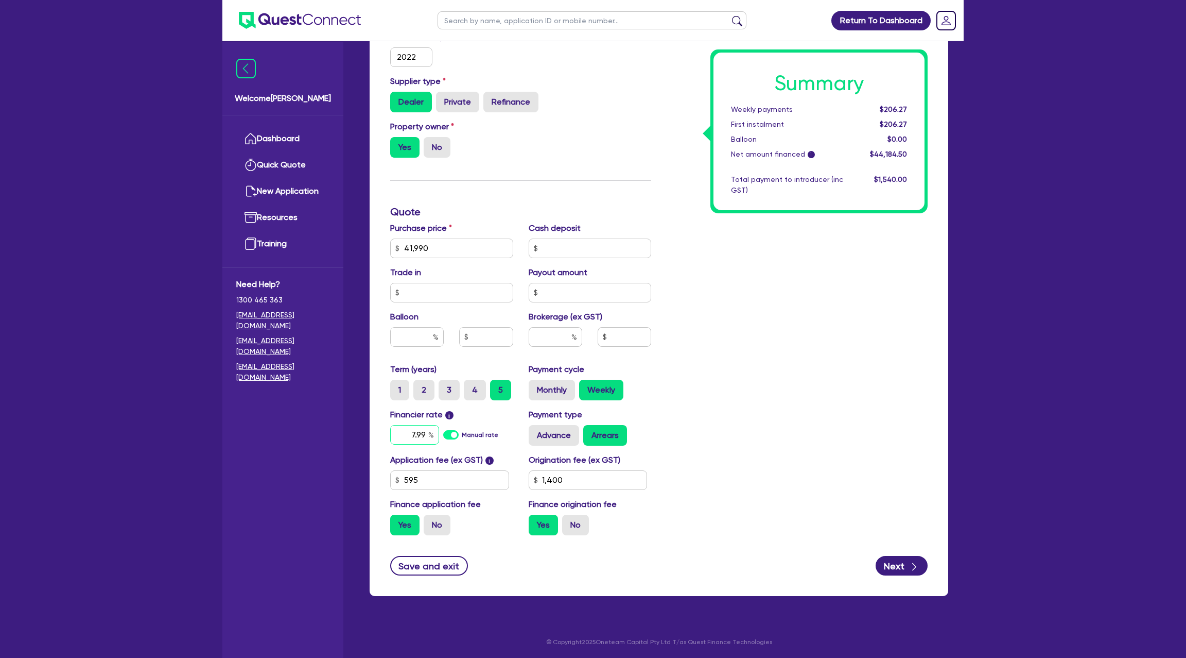
click at [430, 437] on div "7.99" at bounding box center [414, 435] width 49 height 20
type input "41,990"
type input "7.9"
type input "1,400"
type input "41,990"
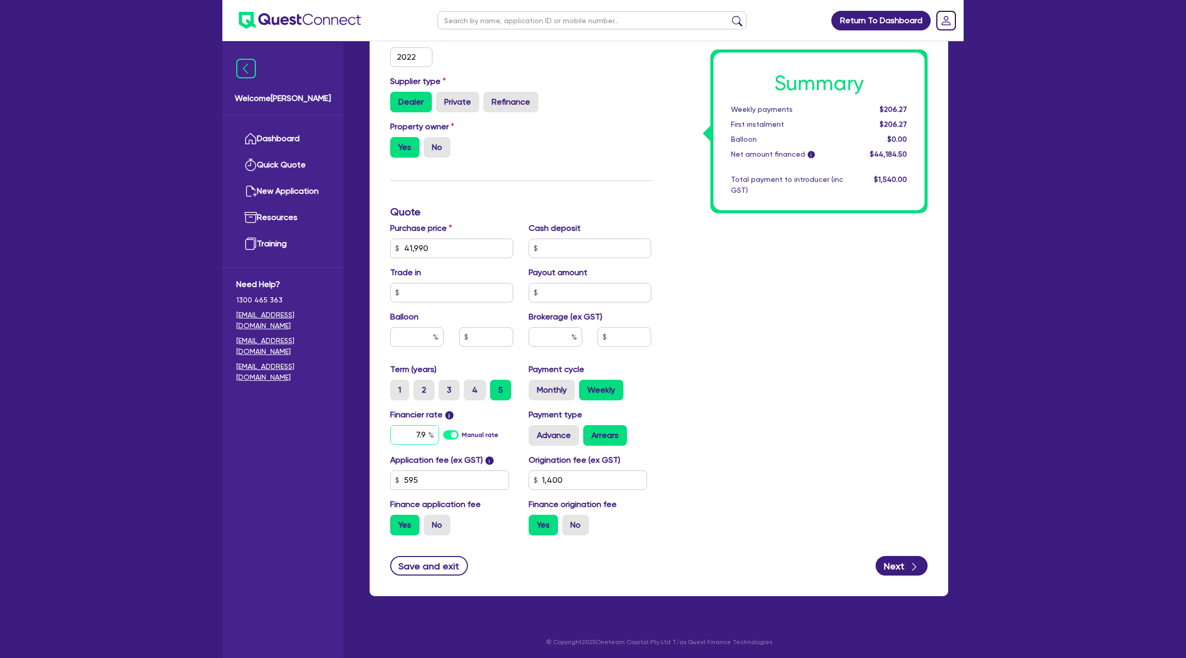
type input "7."
type input "1,400"
type input "41,990"
type input "7"
type input "1,400"
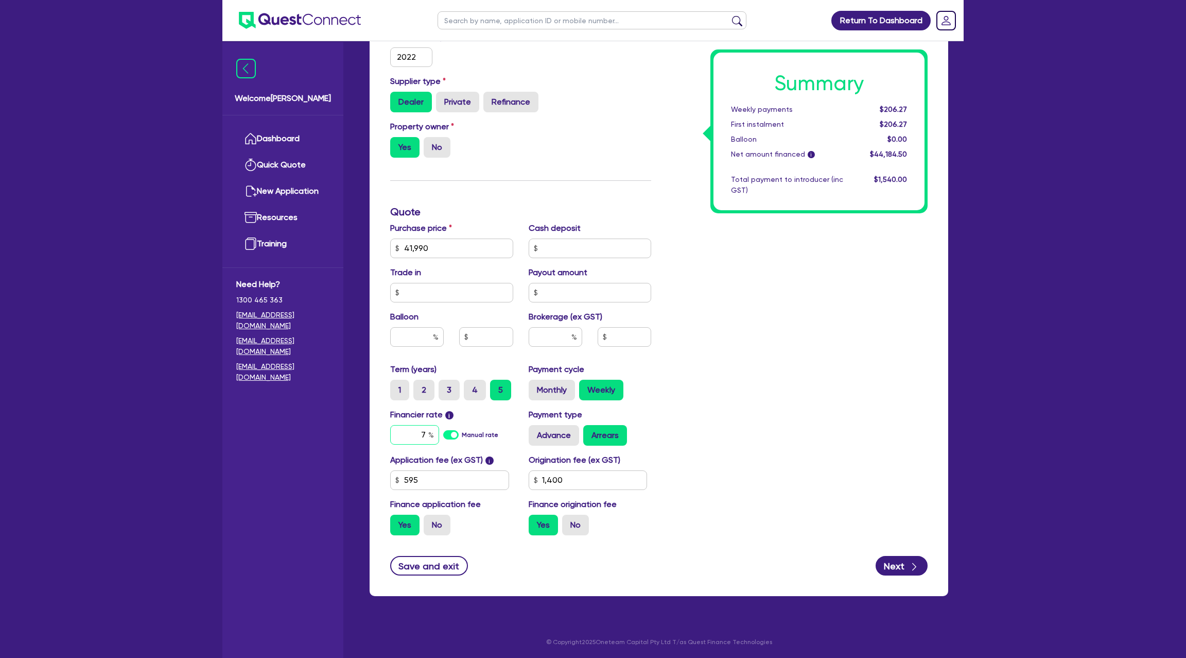
type input "41,990"
type input "1,400"
type input "41,990"
type input "6"
type input "1,400"
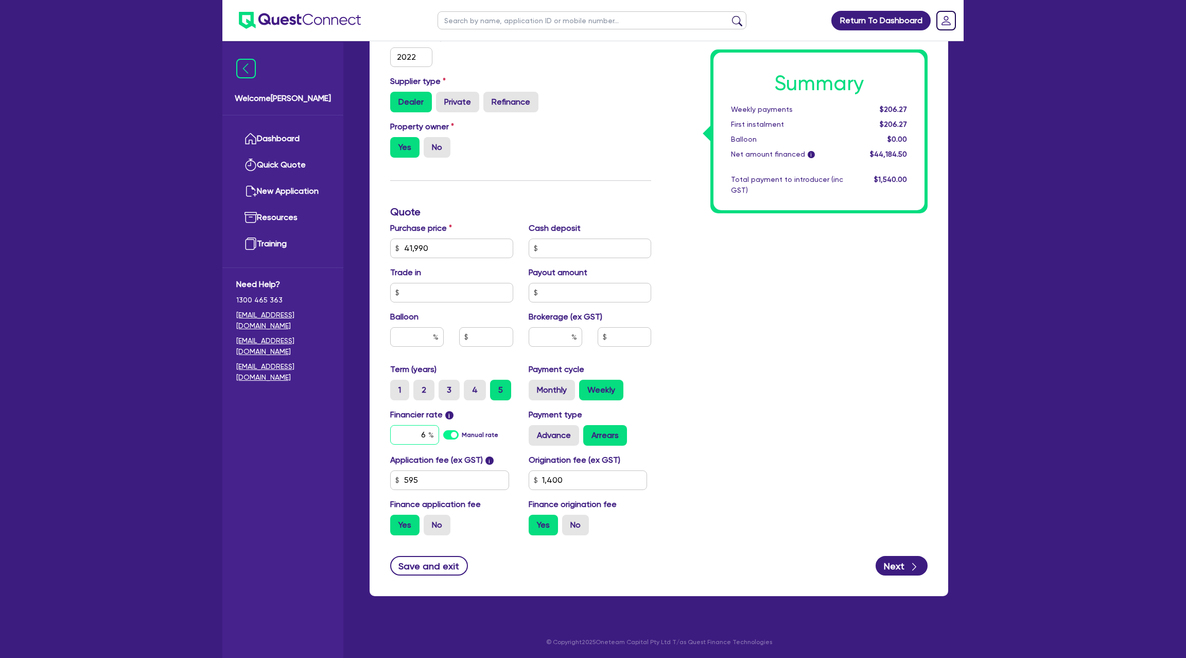
type input "41,990"
type input "6."
type input "1,400"
type input "41,990"
type input "6.9"
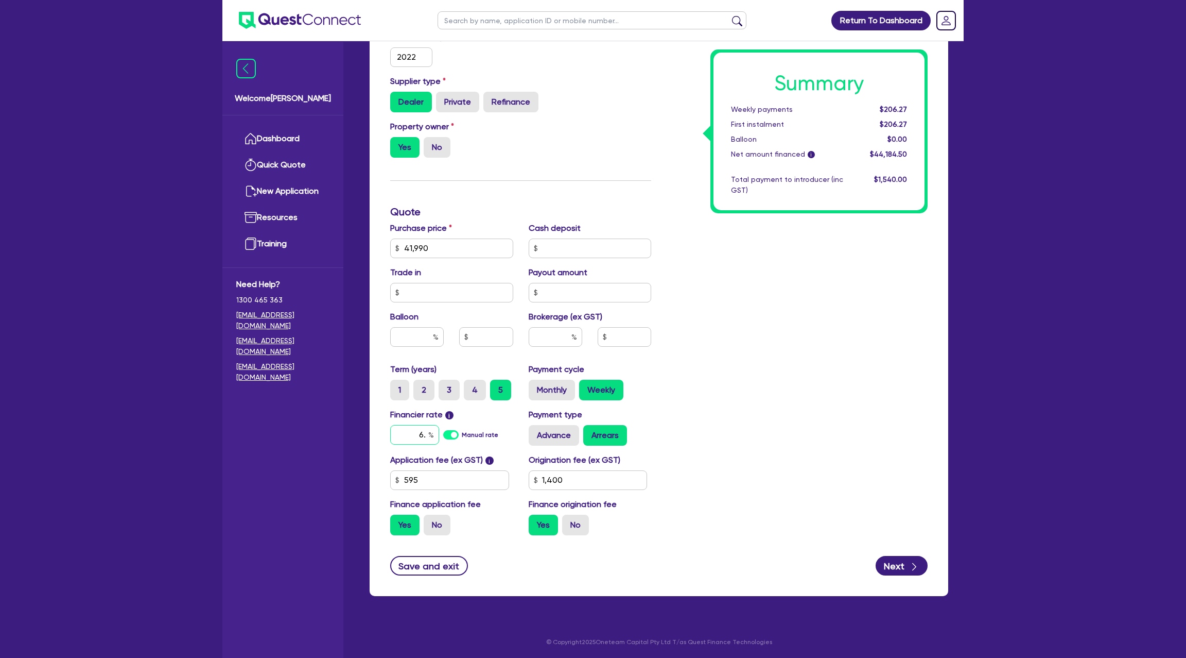
type input "1,400"
type input "41,990"
type input "6.99"
type input "1,400"
type input "6.99"
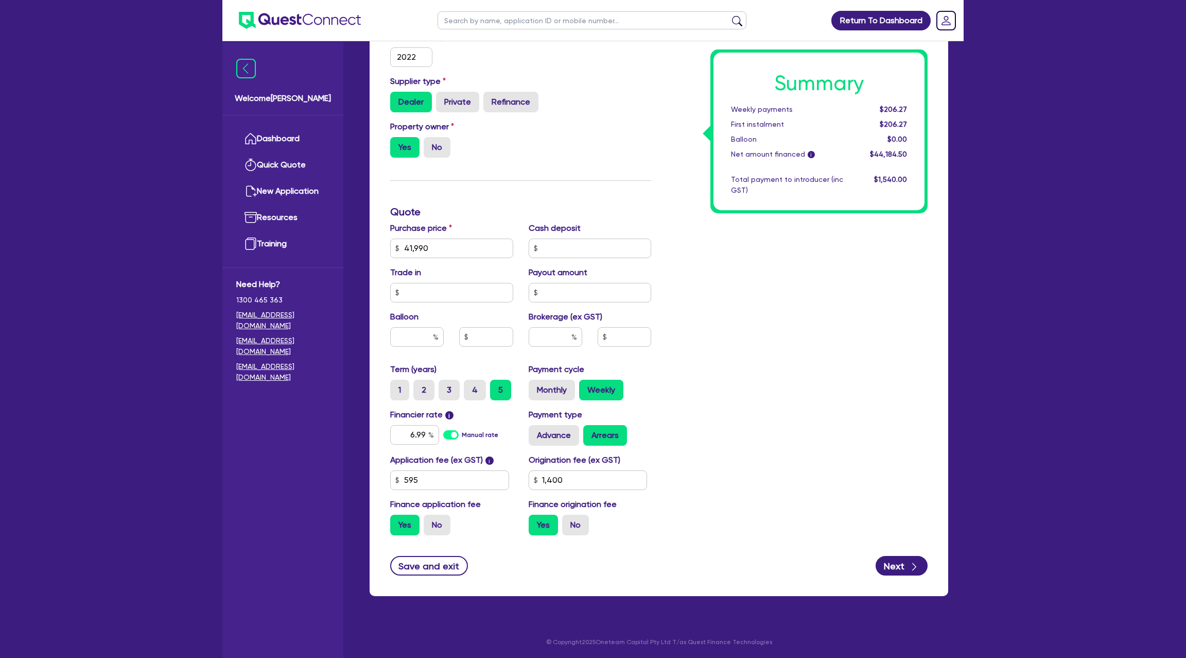
type input "41,990"
type input "1,400"
click at [667, 415] on div "Summary Weekly payments $206.27 First instalment $206.27 Balloon $0.00 Net amou…" at bounding box center [797, 212] width 277 height 663
type input "41,990"
type input "1,400"
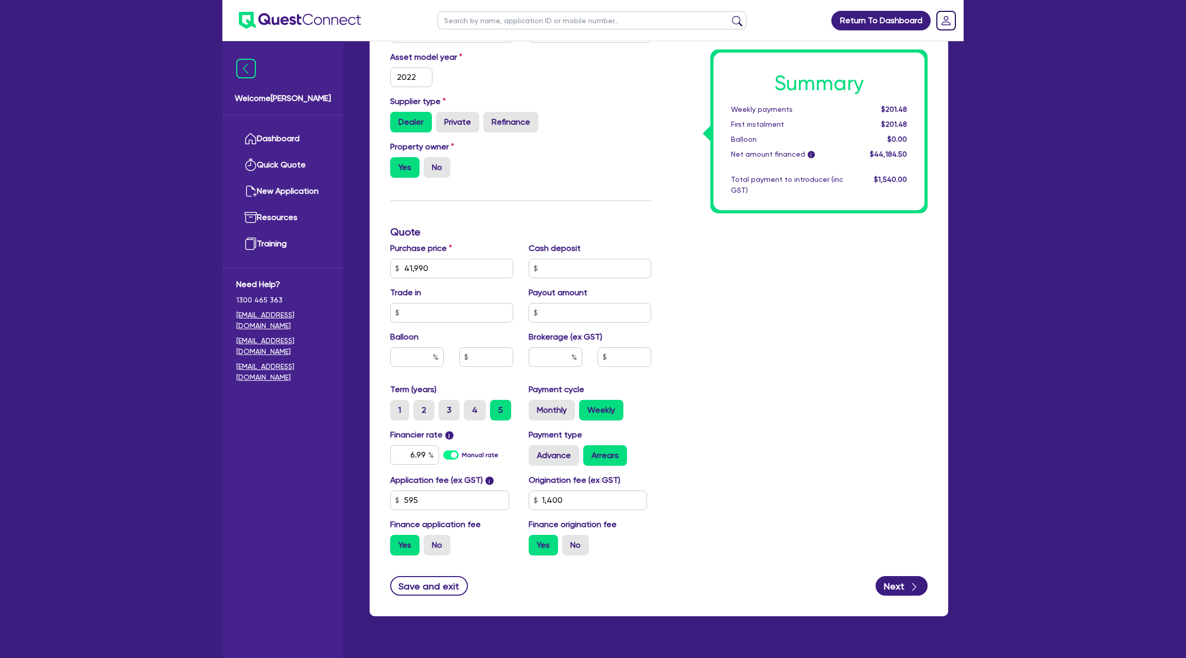
scroll to position [310, 0]
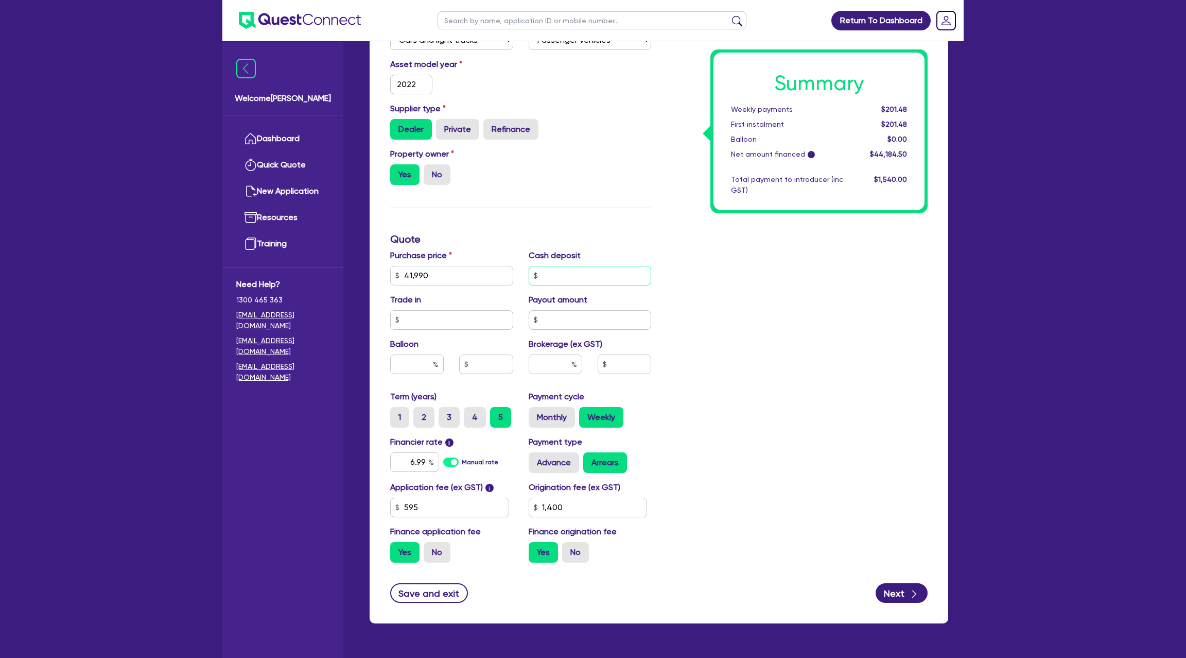
click at [555, 273] on input "text" at bounding box center [590, 276] width 123 height 20
type input "41,990"
type input "5"
type input "1,400"
type input "41,990"
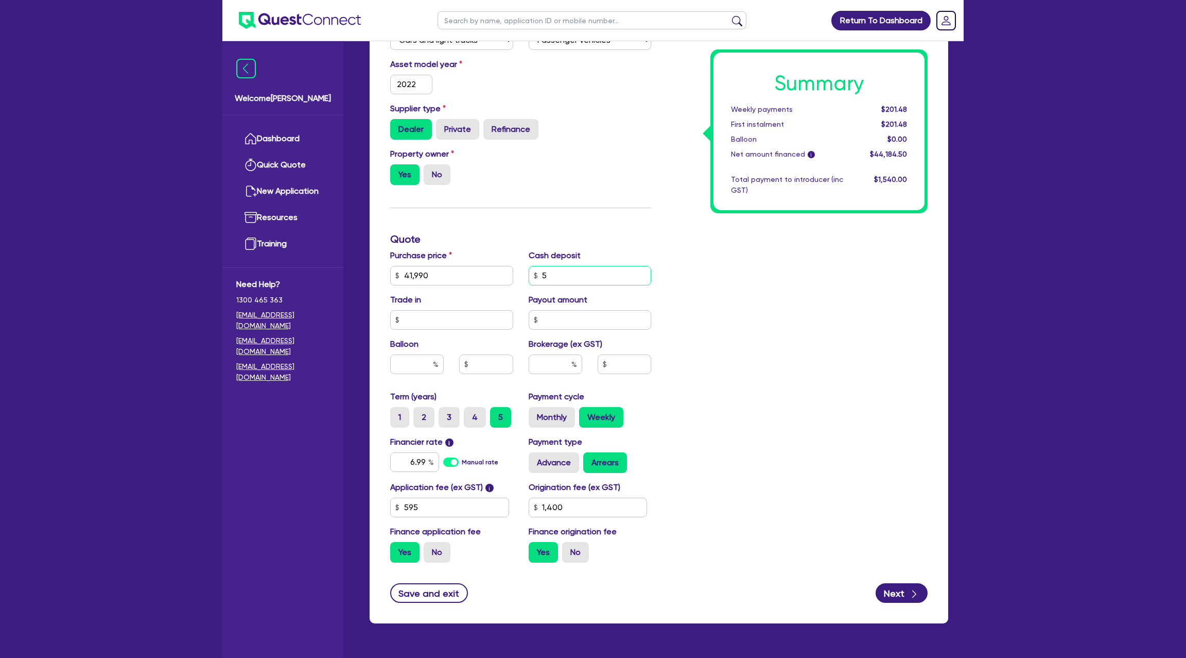
type input "50"
type input "1,400"
type input "41,990"
type input "500"
type input "1,400"
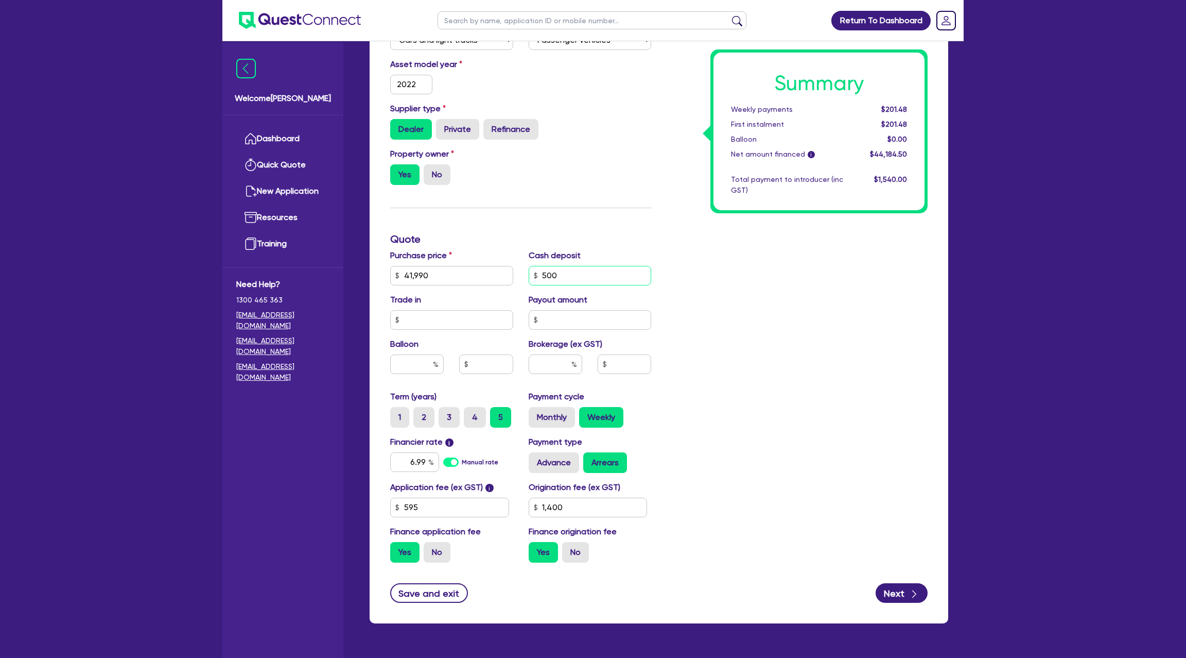
type input "500"
type input "41,990"
type input "1,400"
click at [809, 292] on div "Summary Weekly payments Calculating... First instalment Calculating... Balloon …" at bounding box center [797, 239] width 277 height 663
type input "41,990"
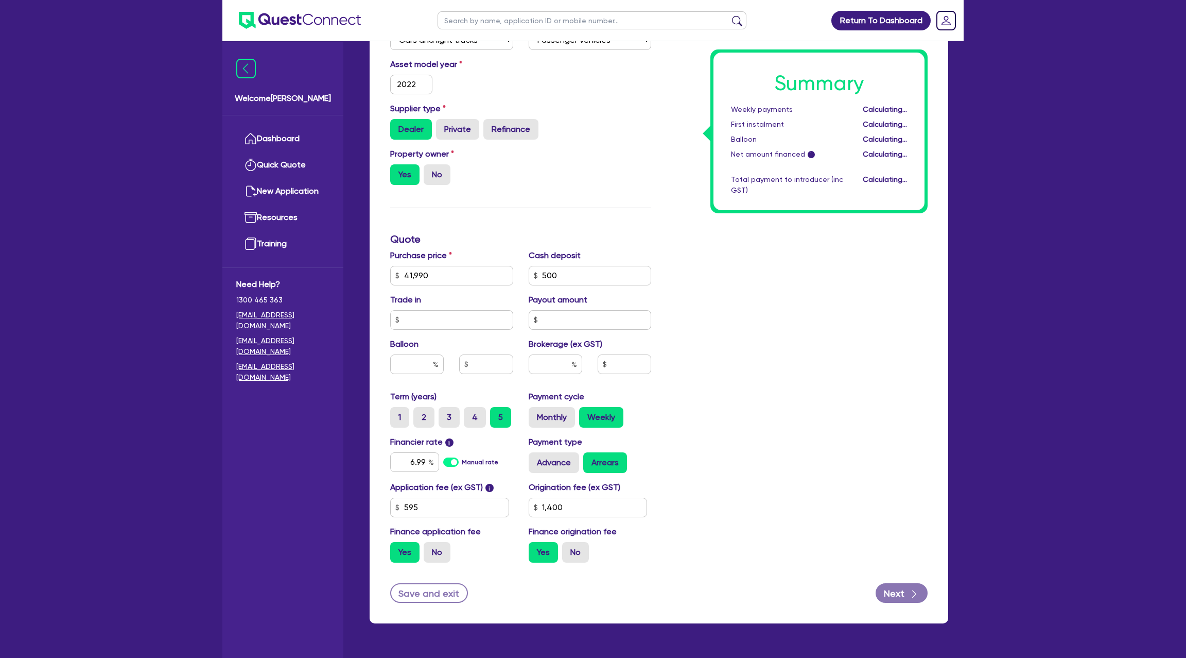
type input "1,400"
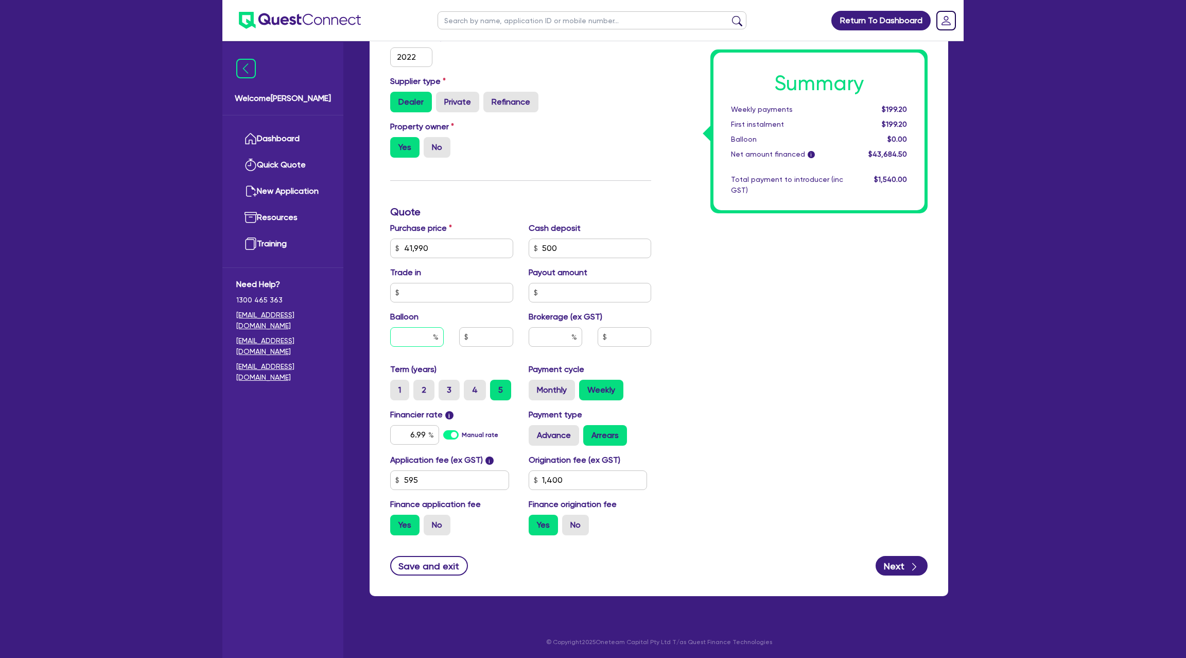
click at [429, 332] on input "text" at bounding box center [417, 337] width 54 height 20
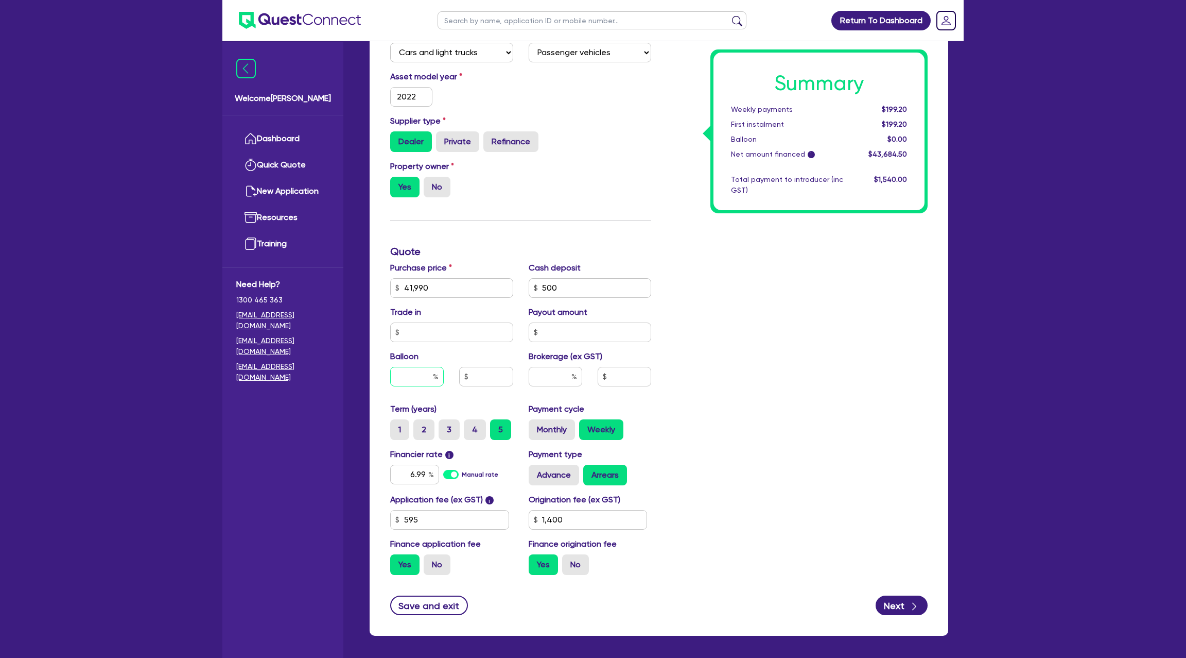
scroll to position [283, 0]
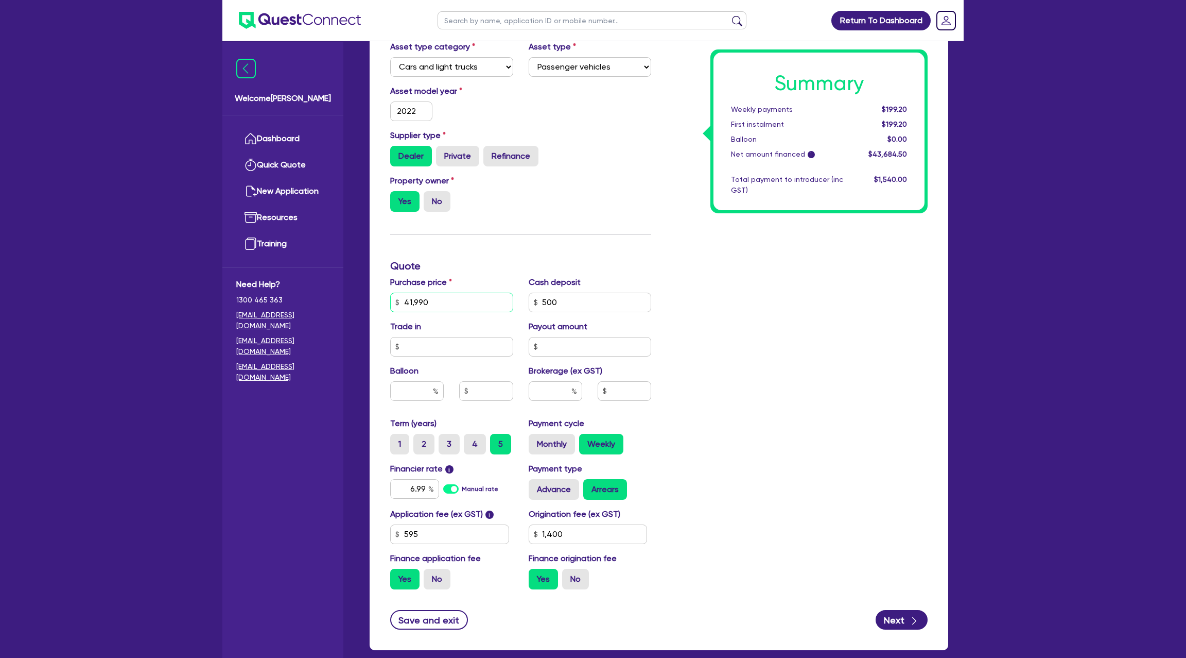
drag, startPoint x: 404, startPoint y: 302, endPoint x: 429, endPoint y: 302, distance: 24.7
click at [429, 302] on input "41,990" at bounding box center [451, 302] width 123 height 20
drag, startPoint x: 544, startPoint y: 302, endPoint x: 573, endPoint y: 302, distance: 28.8
click at [573, 302] on input "500" at bounding box center [590, 302] width 123 height 20
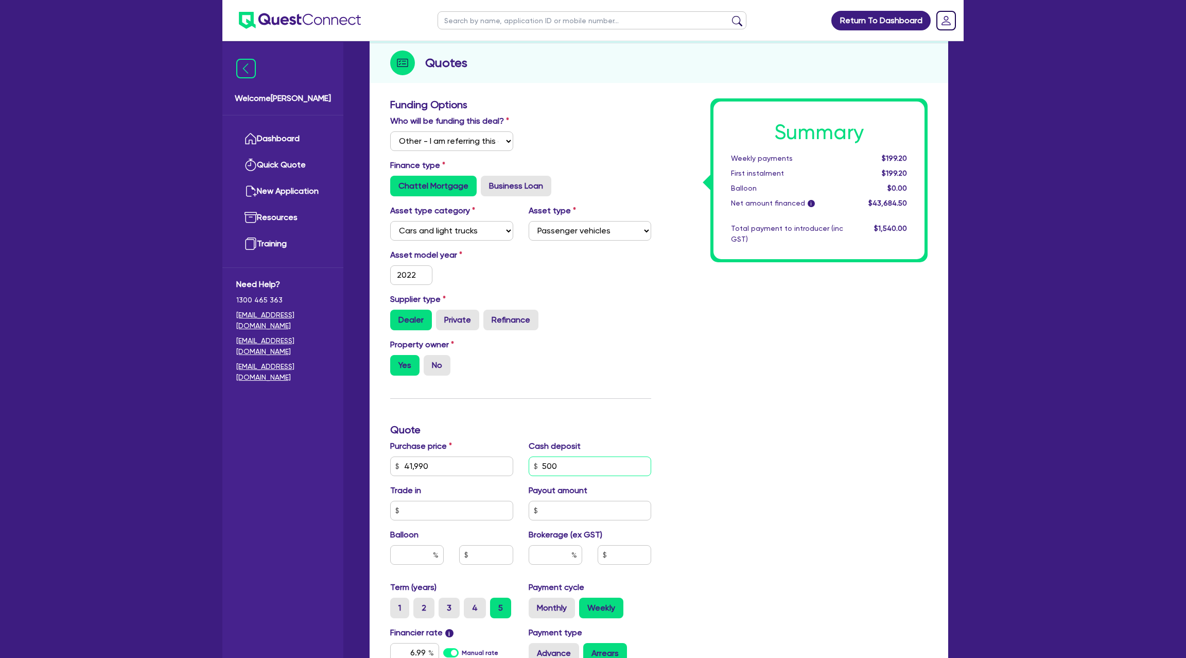
scroll to position [0, 0]
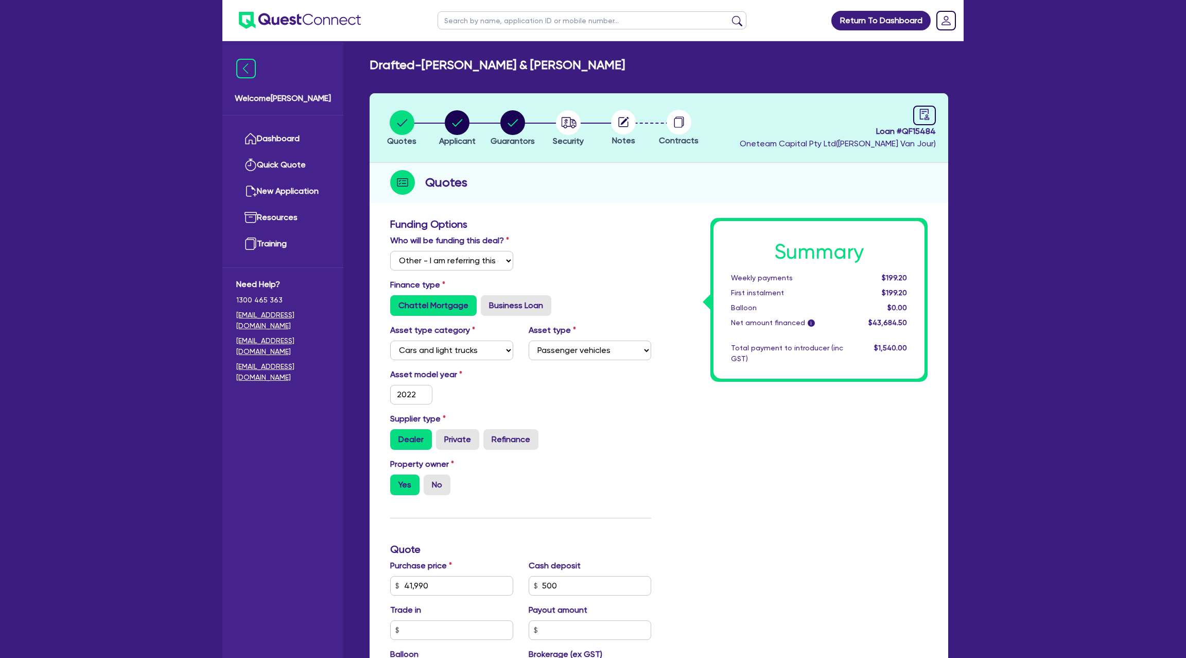
click at [633, 210] on div "Quotes Applicant [GEOGRAPHIC_DATA] Security Notes Contracts Loan # QF15484 Onet…" at bounding box center [659, 513] width 579 height 840
click at [449, 113] on circle "button" at bounding box center [457, 122] width 25 height 25
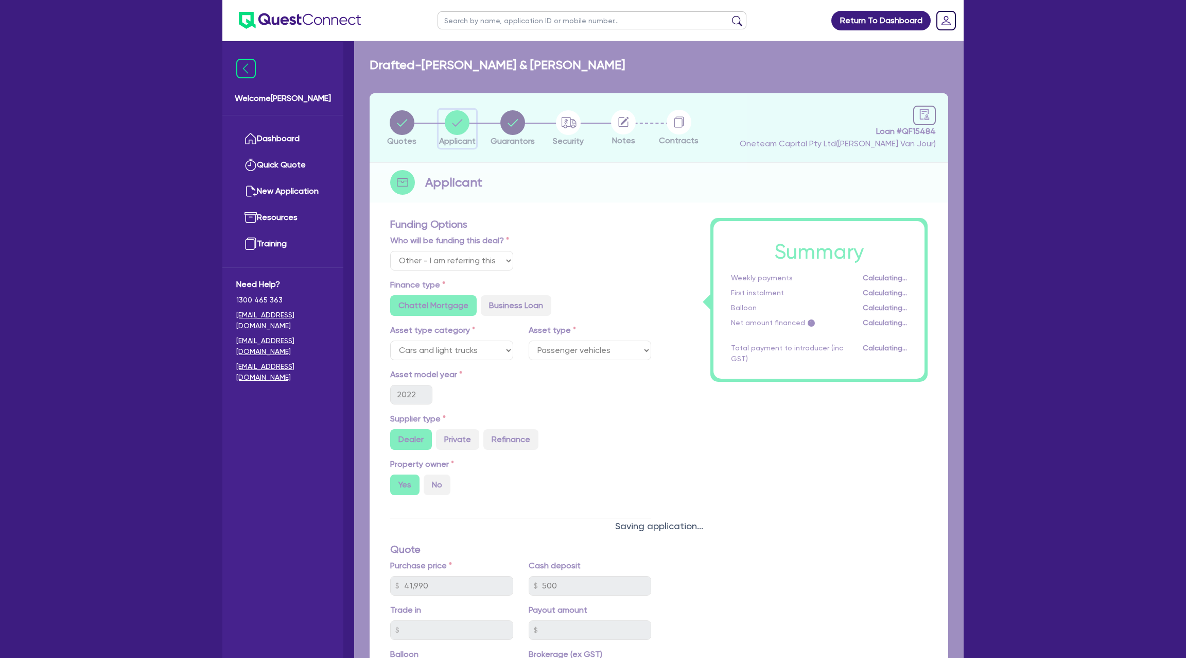
select select "PARTNERSHIP"
select select "BUILDING_CONSTRUCTION"
select select "BUSINESSES_LARGE_CONSTRUCTION_PROJECTS"
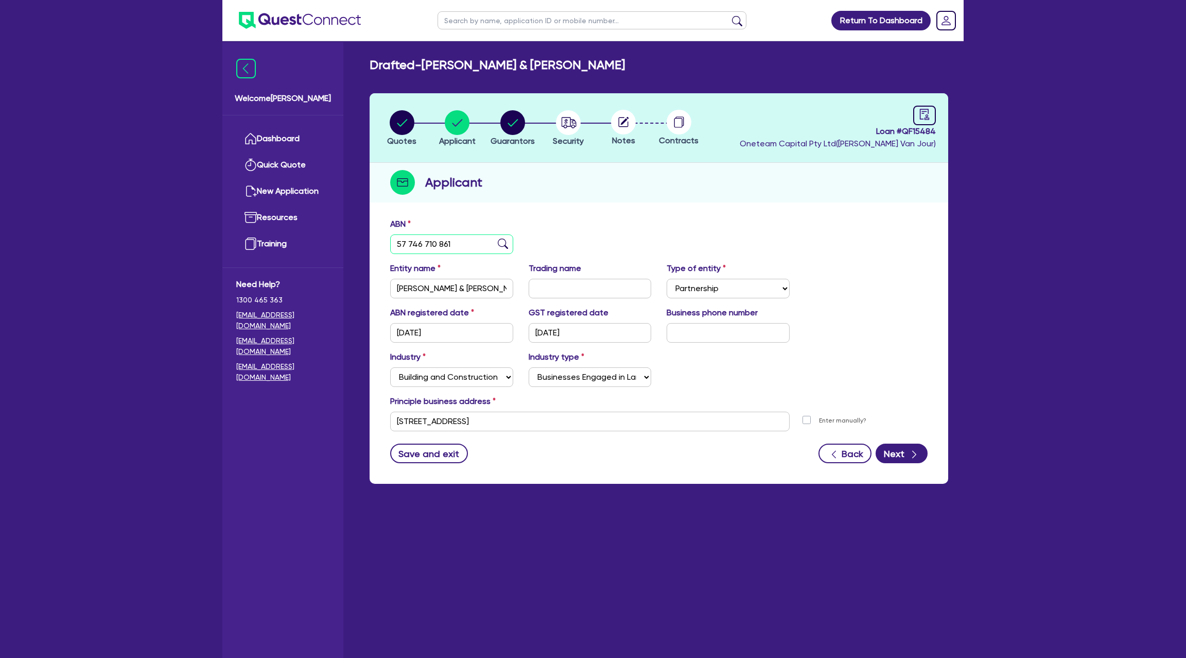
click at [422, 240] on input "57 746 710 861" at bounding box center [451, 244] width 123 height 20
click at [421, 284] on input "[PERSON_NAME] & [PERSON_NAME]" at bounding box center [451, 289] width 123 height 20
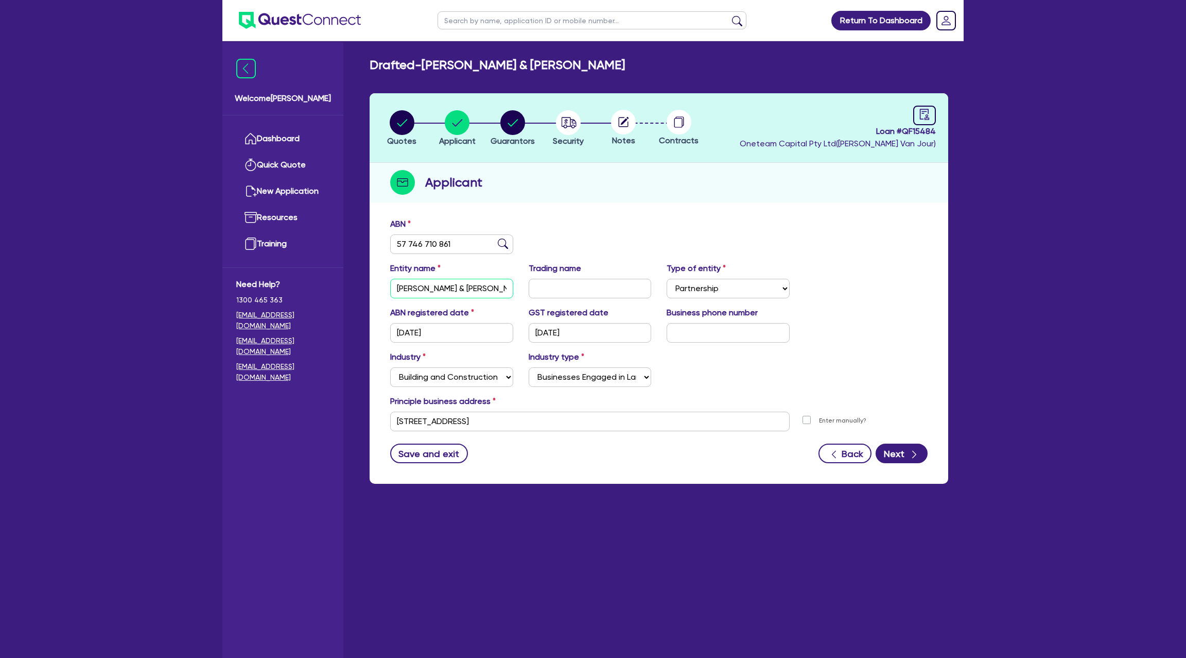
click at [421, 284] on input "[PERSON_NAME] & [PERSON_NAME]" at bounding box center [451, 289] width 123 height 20
click at [520, 121] on circle "button" at bounding box center [512, 122] width 25 height 25
select select "MR"
select select "VIC"
select select "MARRIED"
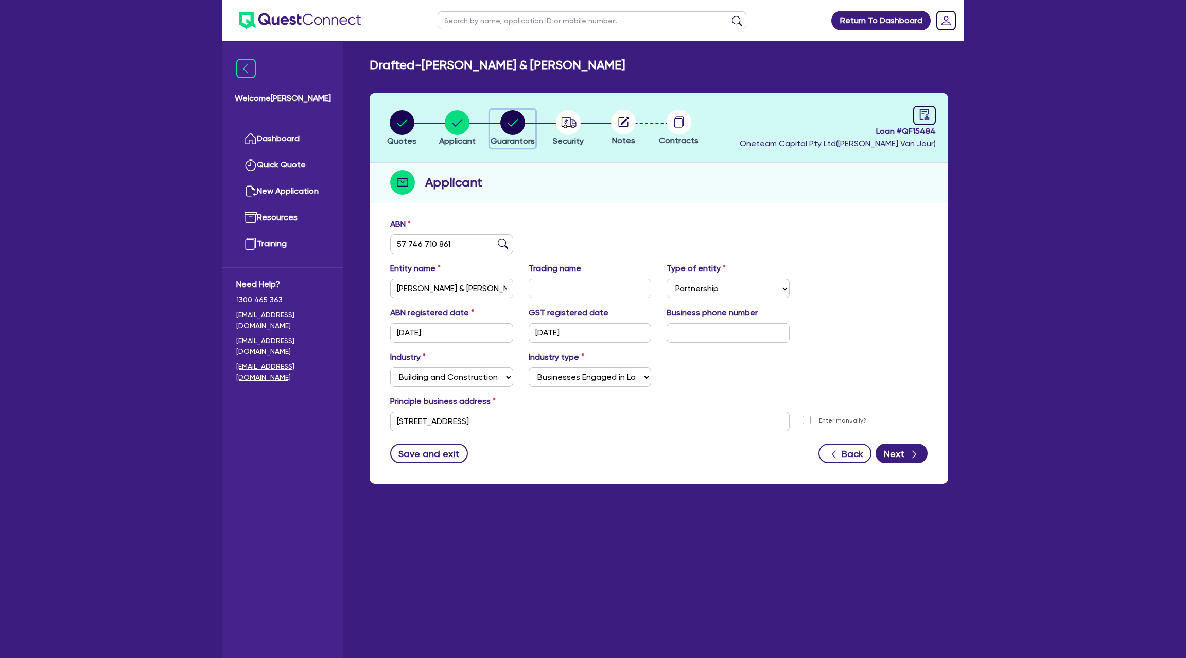
select select "PROPERTY"
select select "CASH"
select select "MORTGAGE"
select select "TRUCK_LOAN"
select select "MRS"
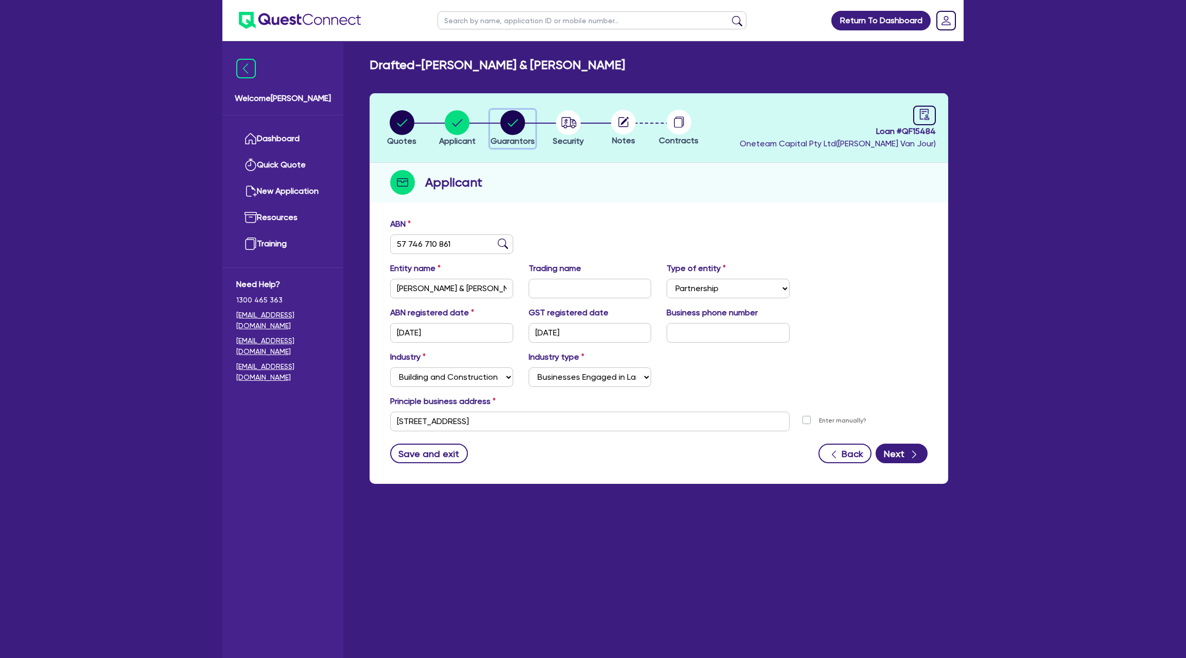
select select "VIC"
select select "MARRIED"
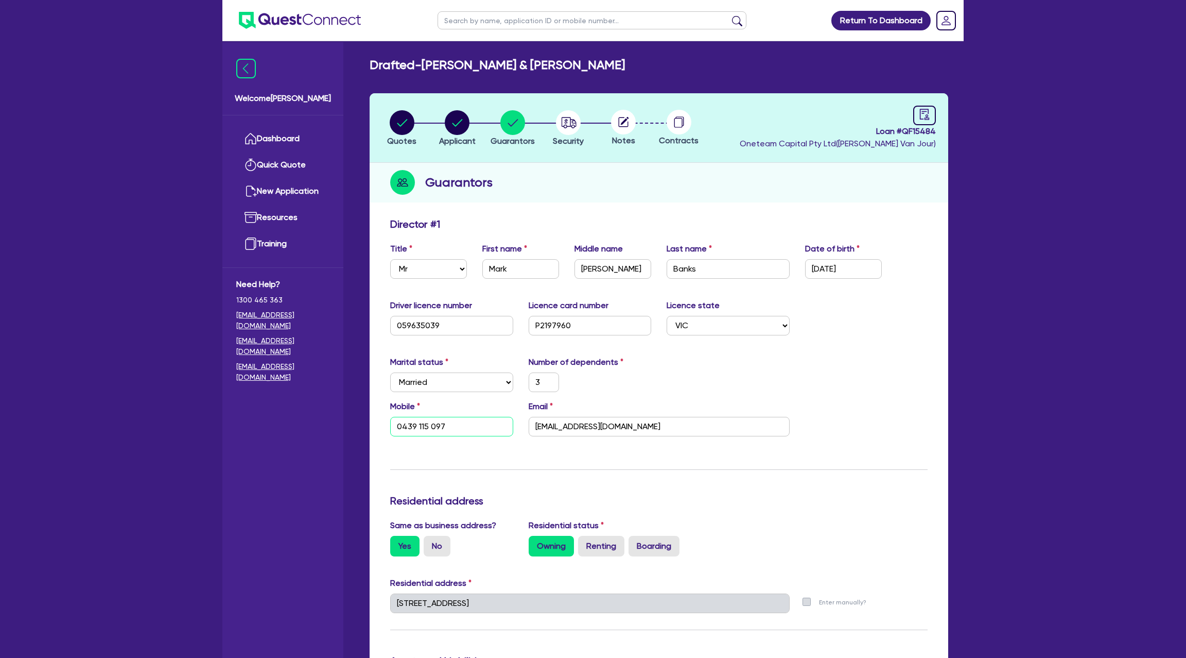
click at [417, 428] on input "0439 115 097" at bounding box center [451, 427] width 123 height 20
click at [457, 117] on circle "button" at bounding box center [457, 122] width 25 height 25
select select "PARTNERSHIP"
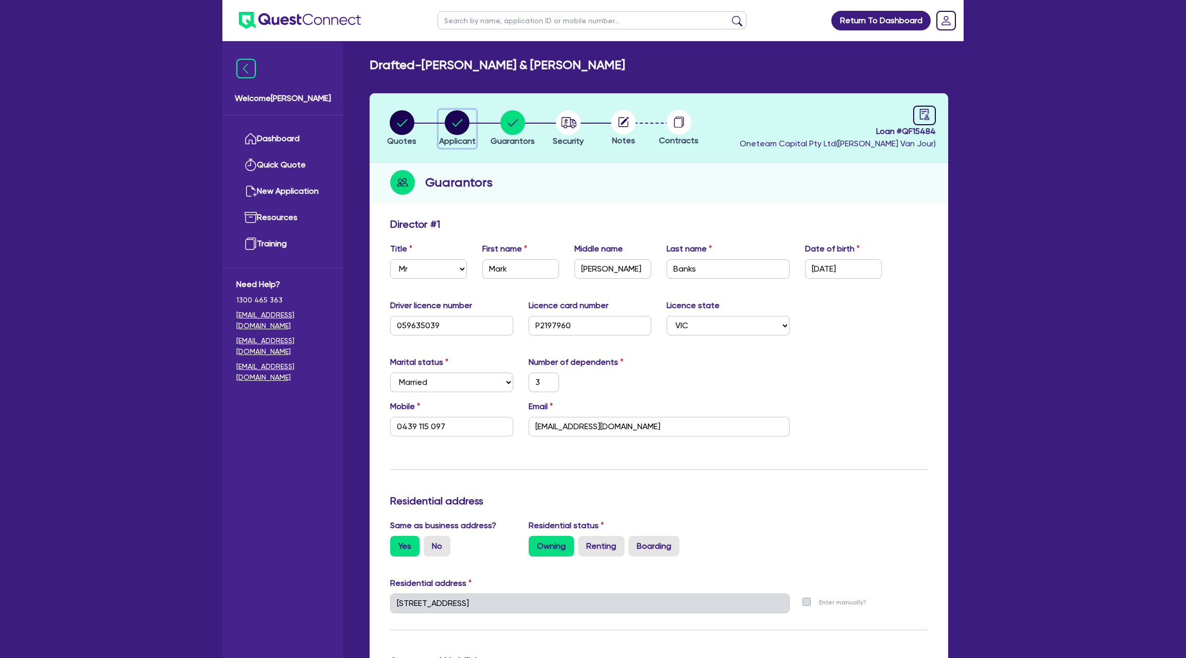
select select "BUILDING_CONSTRUCTION"
select select "BUSINESSES_LARGE_CONSTRUCTION_PROJECTS"
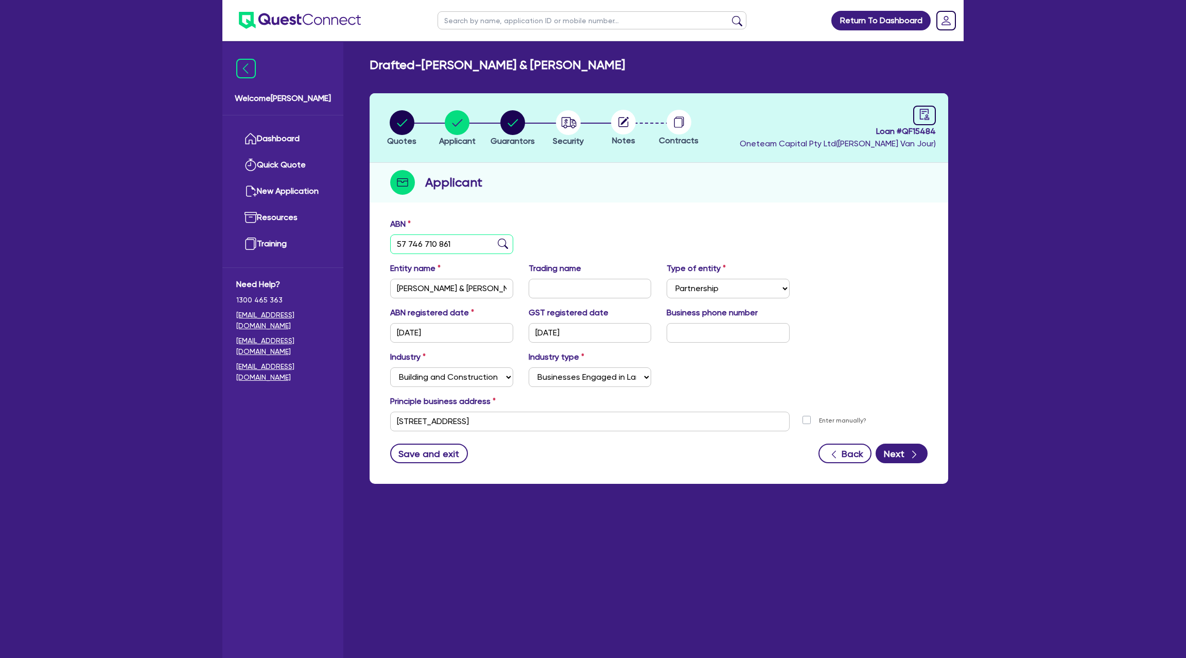
click at [413, 244] on input "57 746 710 861" at bounding box center [451, 244] width 123 height 20
click at [409, 114] on circle "button" at bounding box center [402, 122] width 25 height 25
select select "Other"
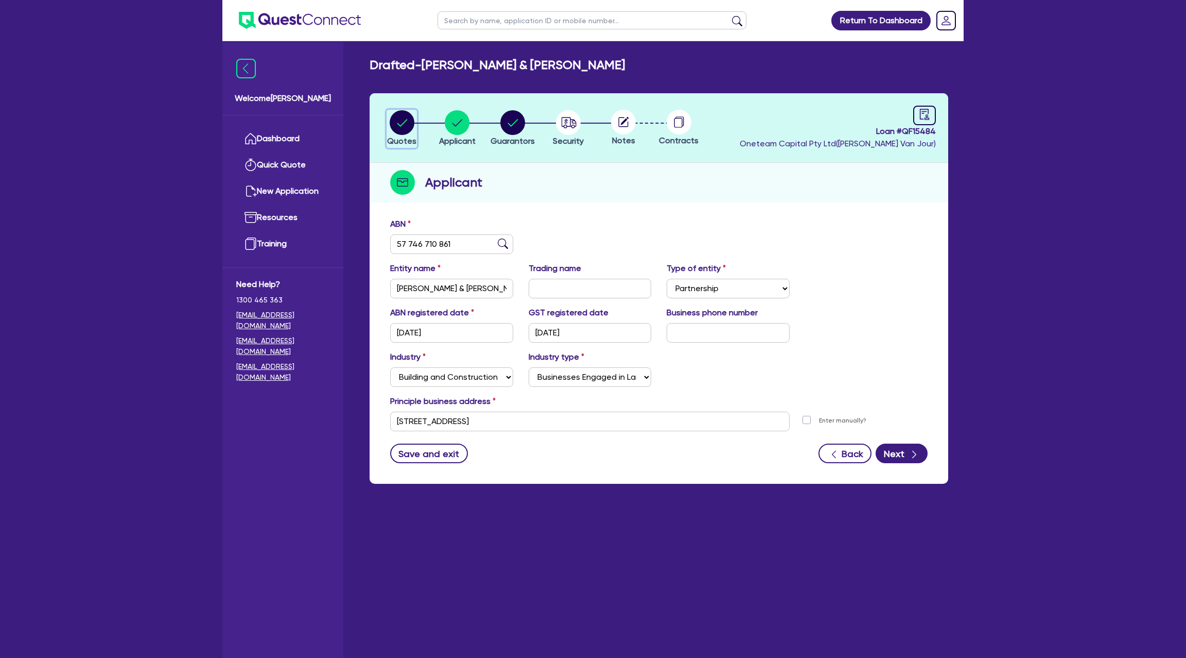
select select "CARS_AND_LIGHT_TRUCKS"
select select "PASSENGER_VEHICLES"
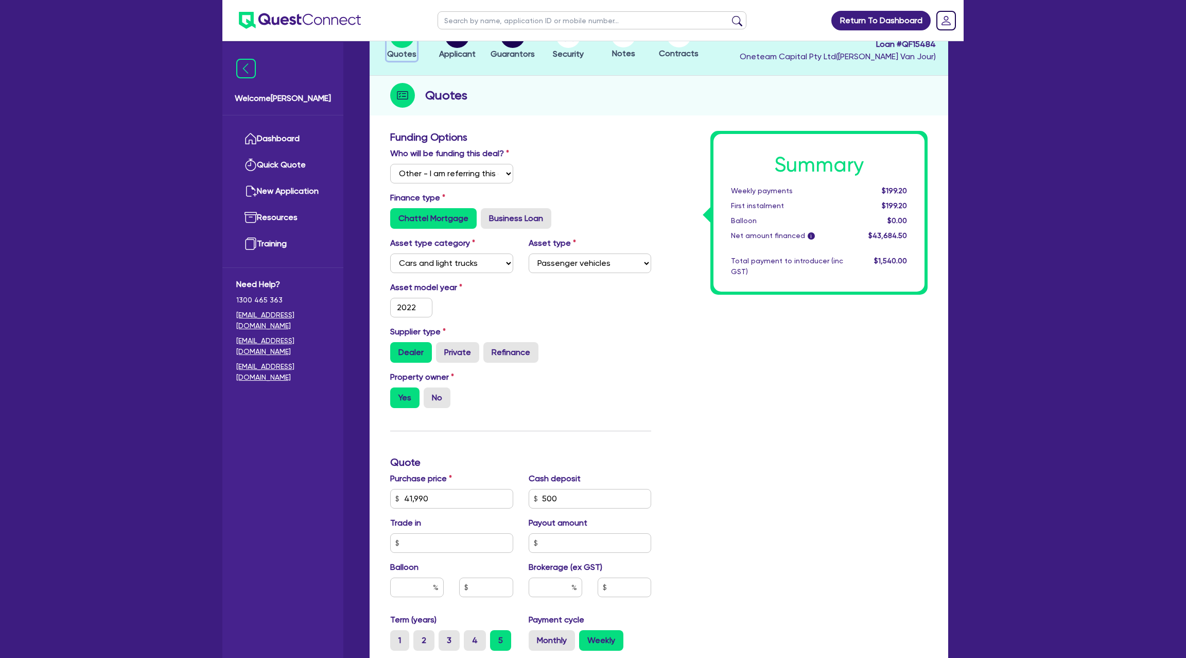
scroll to position [74, 0]
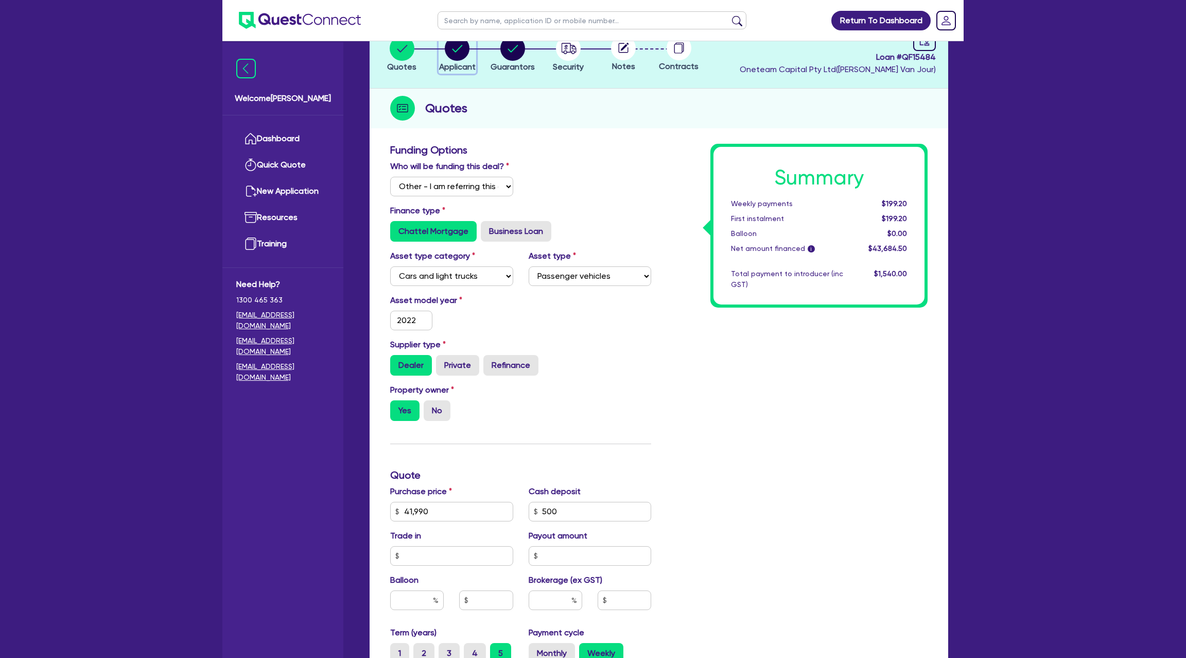
click at [455, 49] on circle "button" at bounding box center [457, 48] width 25 height 25
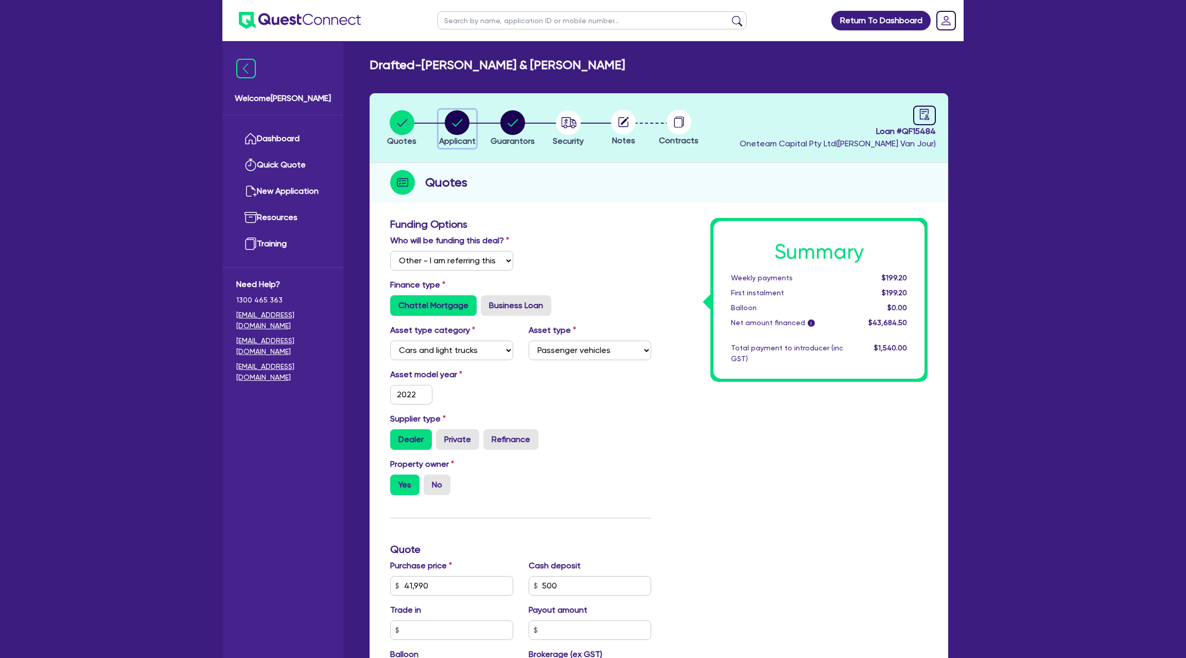
select select "PARTNERSHIP"
select select "BUILDING_CONSTRUCTION"
select select "BUSINESSES_LARGE_CONSTRUCTION_PROJECTS"
